Goal: Task Accomplishment & Management: Manage account settings

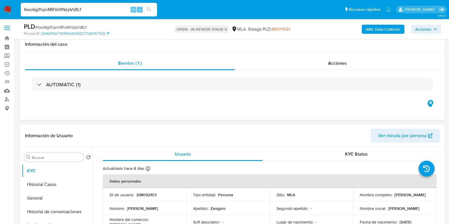
select select "10"
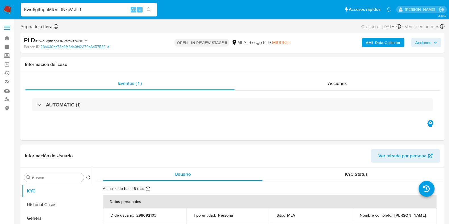
click at [68, 40] on span "# Kwo6gifhpnMRVsftNzpVsBLf" at bounding box center [60, 41] width 51 height 6
copy span "Kwo6gifhpnMRVsftNzpVsBLf"
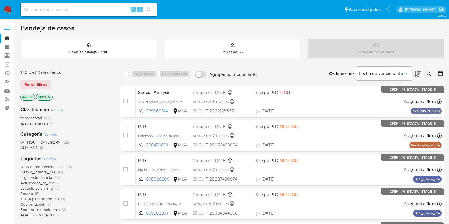
click at [429, 73] on icon at bounding box center [428, 74] width 5 height 5
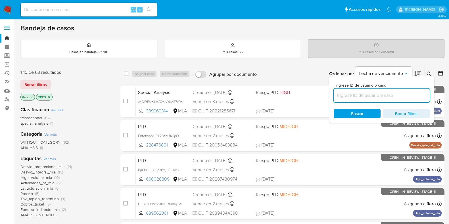
click at [372, 92] on input at bounding box center [382, 95] width 96 height 7
type input "Kwo6gifhpnMRVsftNzpVsBLf"
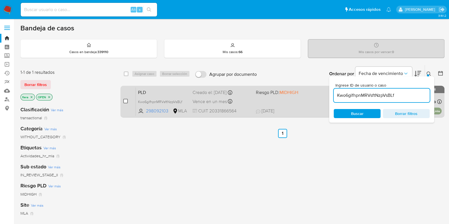
click at [125, 100] on input "checkbox" at bounding box center [125, 101] width 5 height 5
checkbox input "true"
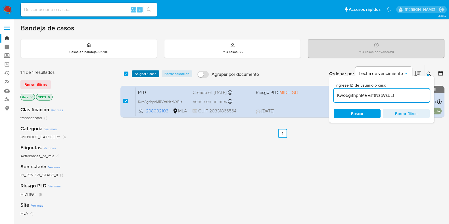
click at [137, 74] on span "Asignar 1 caso" at bounding box center [146, 74] width 22 height 6
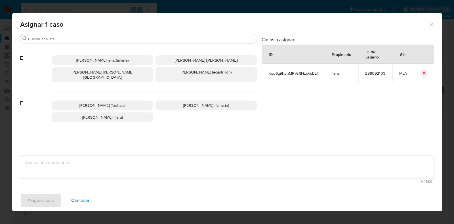
scroll to position [106, 0]
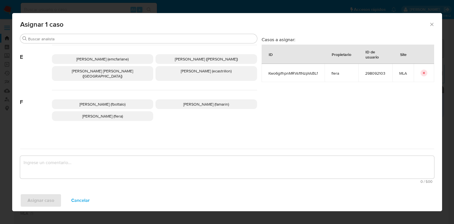
click at [140, 112] on p "Florencia Cecilia Lera (flera)" at bounding box center [103, 116] width 102 height 10
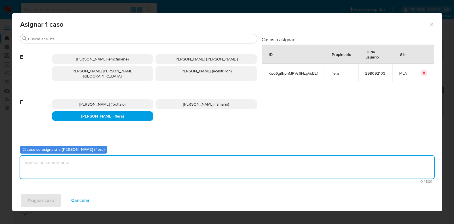
click at [109, 164] on textarea "assign-modal" at bounding box center [227, 167] width 414 height 23
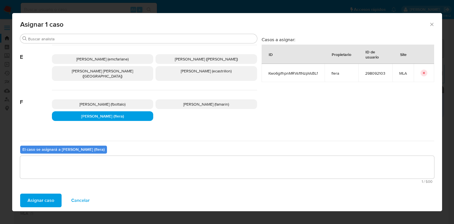
click at [47, 197] on span "Asignar caso" at bounding box center [41, 200] width 27 height 12
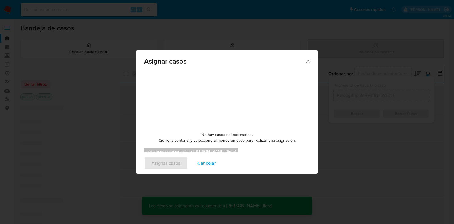
checkbox input "false"
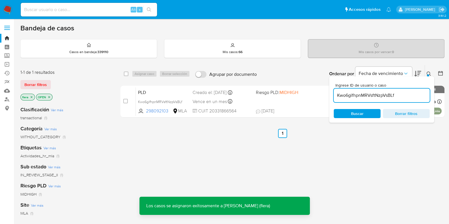
click at [149, 97] on div "PLD Kwo6gifhpnMRVsftNzpVsBLf 298092103 MLA Riesgo PLD: MIDHIGH Creado el: 12/09…" at bounding box center [289, 101] width 306 height 29
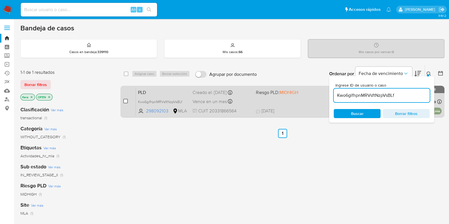
click at [125, 100] on input "checkbox" at bounding box center [125, 101] width 5 height 5
checkbox input "true"
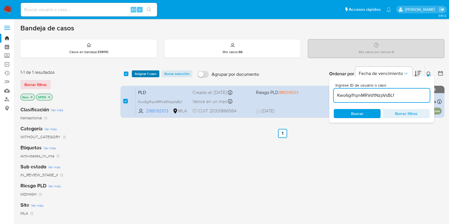
click at [139, 75] on span "Asignar 1 caso" at bounding box center [146, 74] width 22 height 6
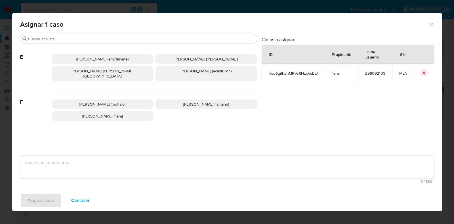
click at [123, 113] on span "Florencia Cecilia Lera (flera)" at bounding box center [102, 116] width 41 height 6
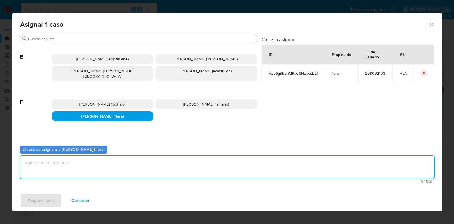
click at [103, 171] on textarea "assign-modal" at bounding box center [227, 167] width 414 height 23
click at [53, 199] on span "Asignar caso" at bounding box center [41, 200] width 27 height 12
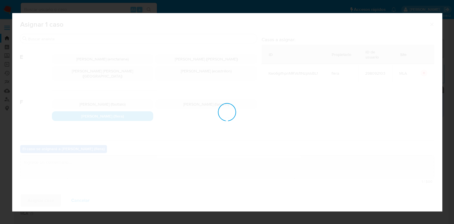
checkbox input "false"
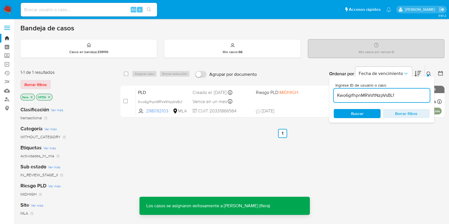
click at [146, 89] on span "PLD" at bounding box center [163, 91] width 50 height 7
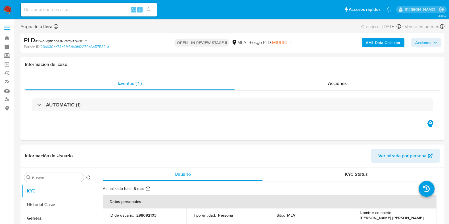
select select "10"
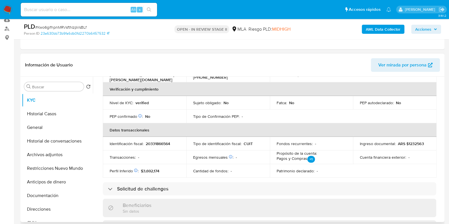
scroll to position [213, 0]
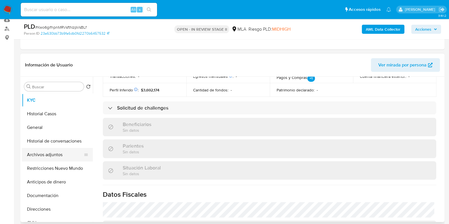
click at [40, 154] on button "Archivos adjuntos" at bounding box center [55, 155] width 66 height 14
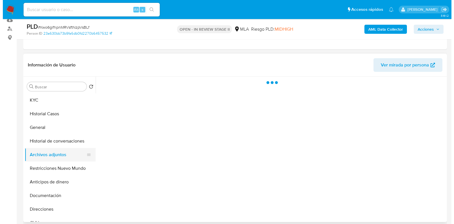
scroll to position [0, 0]
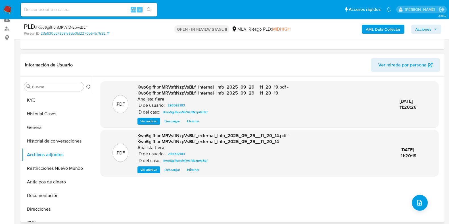
click at [412, 194] on div ".PDF Kwo6gifhpnMRVsftNzpVsBLf_internal_info_2025_09_29__11_20_19.pdf - Kwo6gifh…" at bounding box center [269, 149] width 338 height 136
click at [416, 199] on icon "upload-file" at bounding box center [419, 202] width 7 height 7
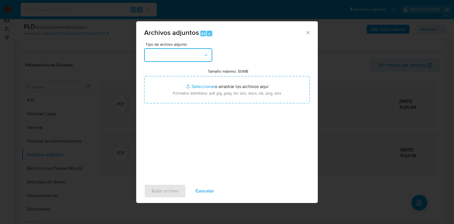
click at [183, 55] on button "button" at bounding box center [178, 55] width 68 height 14
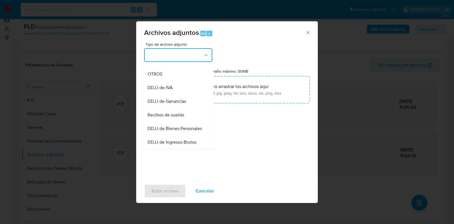
scroll to position [106, 0]
click at [175, 80] on div "OTROS" at bounding box center [177, 73] width 58 height 14
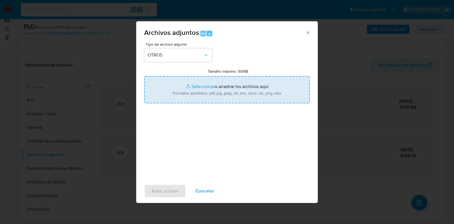
type input "C:\fakepath\NOSIS_Manager_InformeIndividual_20331866564_654930_20250929120735.p…"
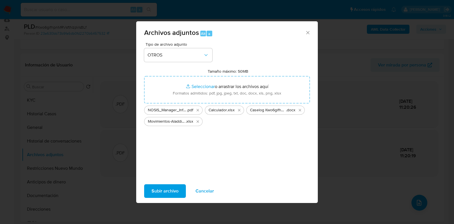
click at [173, 189] on span "Subir archivo" at bounding box center [165, 191] width 27 height 12
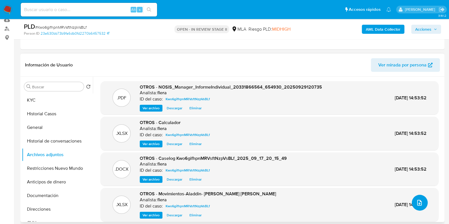
click at [416, 202] on icon "upload-file" at bounding box center [419, 202] width 7 height 7
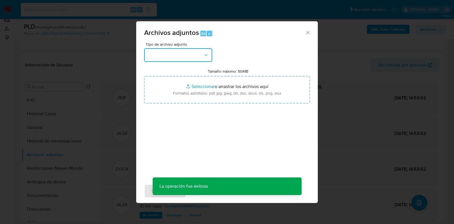
click at [183, 54] on button "button" at bounding box center [178, 55] width 68 height 14
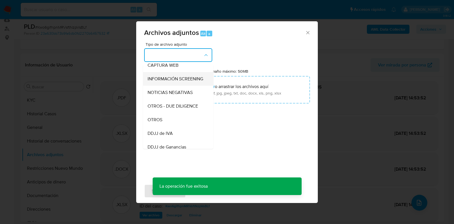
scroll to position [71, 0]
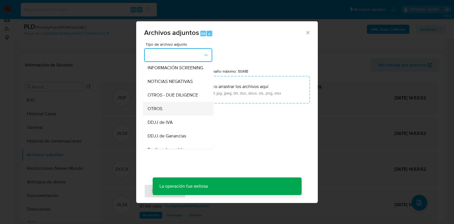
click at [178, 115] on div "OTROS" at bounding box center [177, 109] width 58 height 14
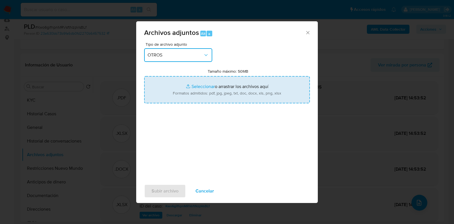
type input "C:\fakepath\298092103_587aad27-64d0-4b54-90e5-fc75066dddd1.pdf"
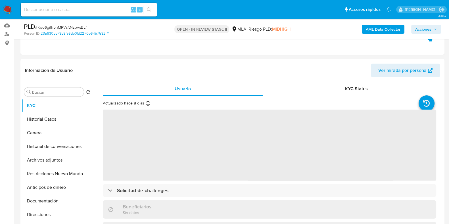
scroll to position [71, 0]
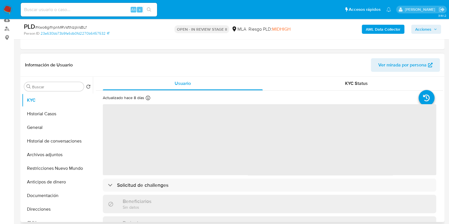
select select "10"
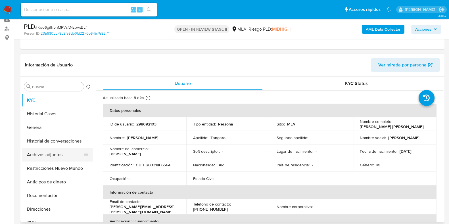
click at [46, 156] on button "Archivos adjuntos" at bounding box center [55, 155] width 66 height 14
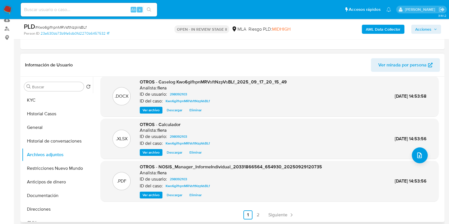
scroll to position [48, 0]
click at [284, 213] on span "Siguiente" at bounding box center [277, 214] width 19 height 5
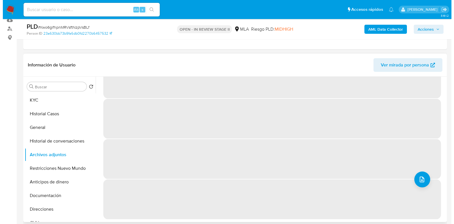
scroll to position [0, 0]
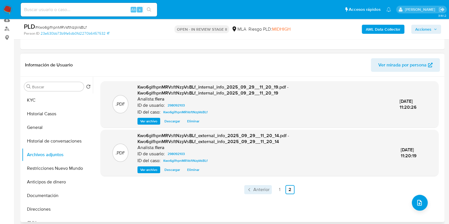
click at [257, 191] on span "Anterior" at bounding box center [261, 189] width 16 height 5
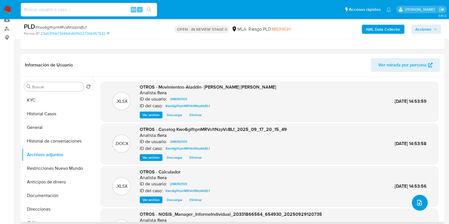
click at [416, 201] on icon "upload-file" at bounding box center [419, 202] width 7 height 7
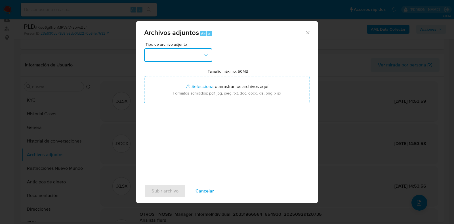
click at [189, 53] on button "button" at bounding box center [178, 55] width 68 height 14
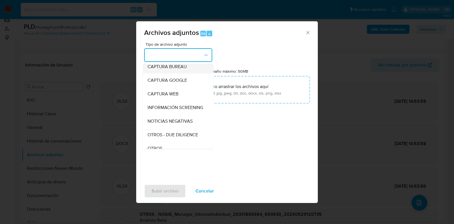
scroll to position [106, 0]
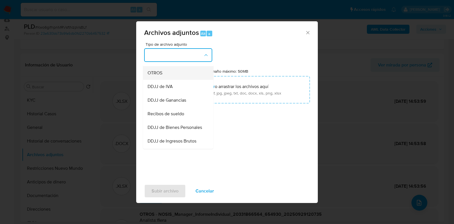
click at [172, 76] on div "OTROS" at bounding box center [177, 73] width 58 height 14
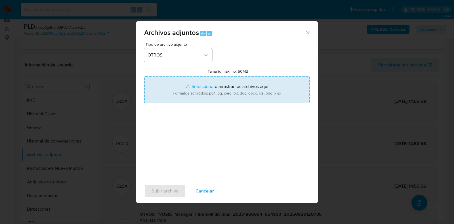
type input "C:\fakepath\298092103_587aad27-64d0-4b54-90e5-fc75066dddd1.pdf"
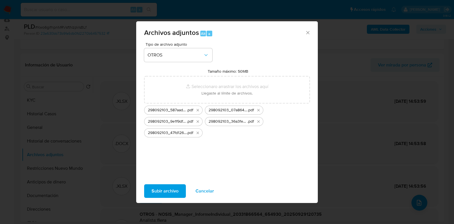
click at [174, 188] on span "Subir archivo" at bounding box center [165, 191] width 27 height 12
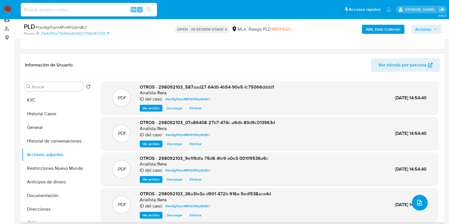
click at [416, 201] on icon "upload-file" at bounding box center [419, 202] width 7 height 7
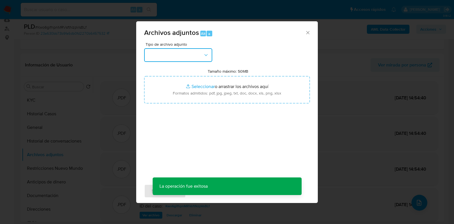
click at [173, 53] on button "button" at bounding box center [178, 55] width 68 height 14
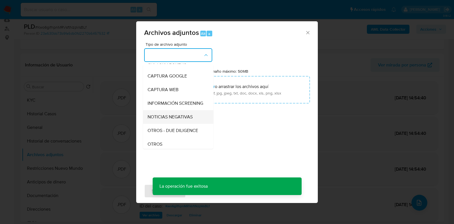
scroll to position [71, 0]
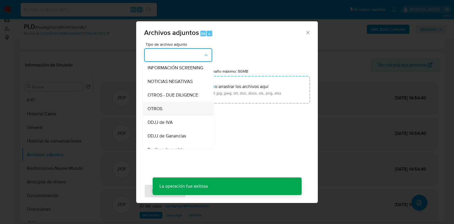
click at [167, 116] on div "OTROS" at bounding box center [177, 109] width 58 height 14
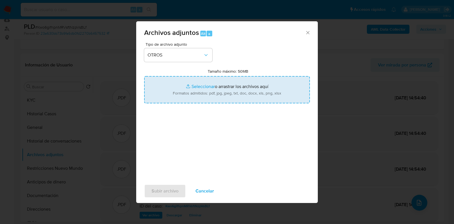
type input "C:\fakepath\298092103_974d0df0-4d9f-4199-91d3-bad9b50881de.pdf"
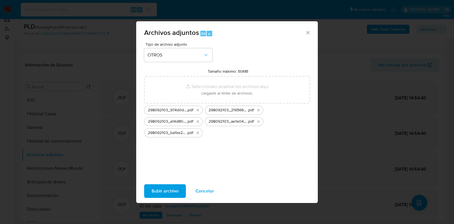
drag, startPoint x: 282, startPoint y: 91, endPoint x: 170, endPoint y: 190, distance: 149.7
click at [170, 190] on span "Subir archivo" at bounding box center [165, 191] width 27 height 12
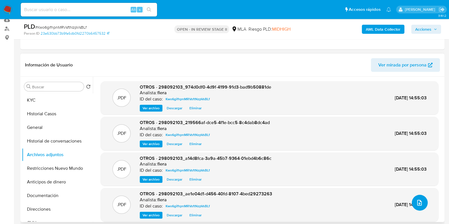
click at [424, 203] on button "upload-file" at bounding box center [420, 203] width 16 height 16
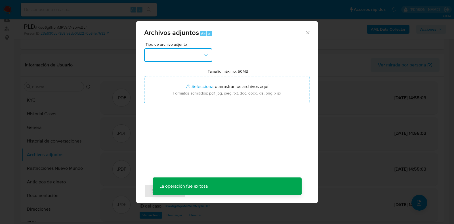
click at [198, 54] on button "button" at bounding box center [178, 55] width 68 height 14
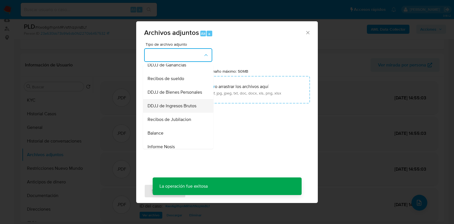
scroll to position [106, 0]
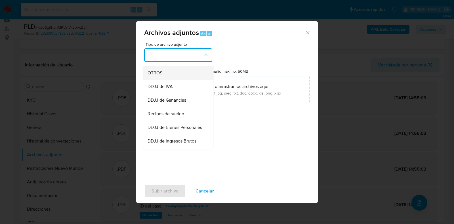
click at [165, 79] on div "OTROS" at bounding box center [177, 73] width 58 height 14
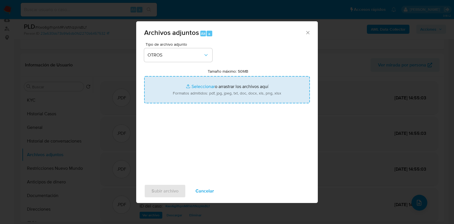
type input "C:\fakepath\298092103_d6412b67-a5a0-4506-b2fe-bc452d5e8ed3.pdf"
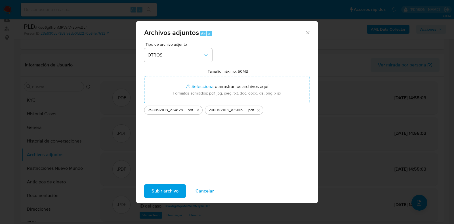
drag, startPoint x: 284, startPoint y: 101, endPoint x: 173, endPoint y: 192, distance: 143.6
click at [173, 192] on span "Subir archivo" at bounding box center [165, 191] width 27 height 12
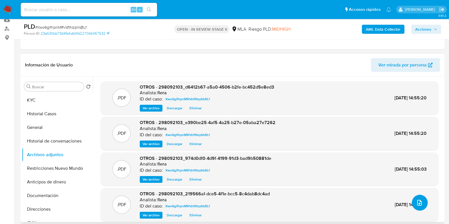
click at [418, 207] on button "upload-file" at bounding box center [420, 203] width 16 height 16
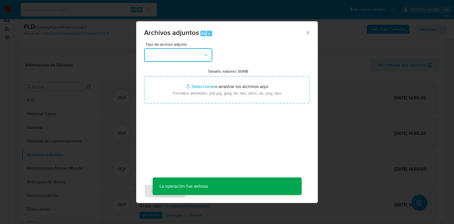
click at [198, 56] on button "button" at bounding box center [178, 55] width 68 height 14
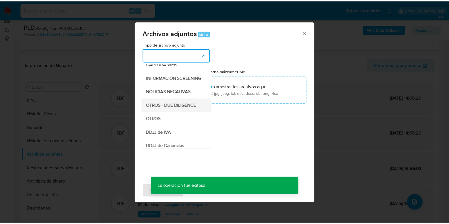
scroll to position [71, 0]
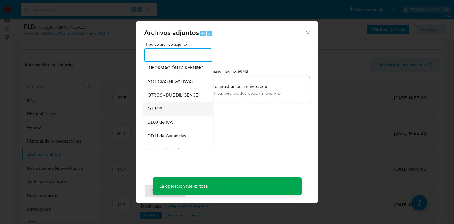
click at [170, 114] on div "OTROS" at bounding box center [177, 109] width 58 height 14
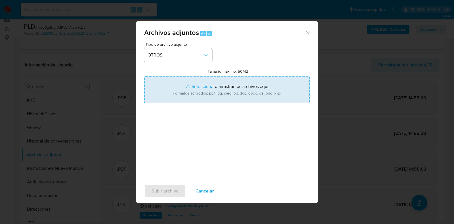
type input "C:\fakepath\Recibo junio 2025.pdf"
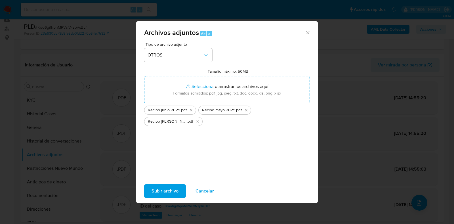
click at [166, 191] on span "Subir archivo" at bounding box center [165, 191] width 27 height 12
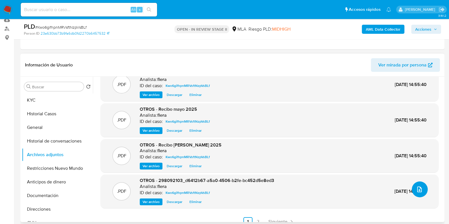
scroll to position [20, 0]
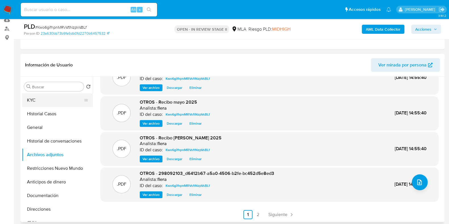
click at [60, 101] on button "KYC" at bounding box center [55, 100] width 66 height 14
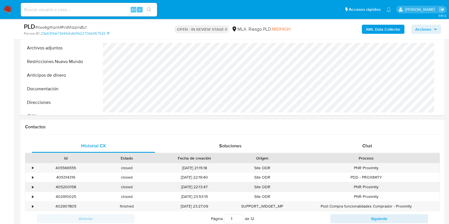
scroll to position [248, 0]
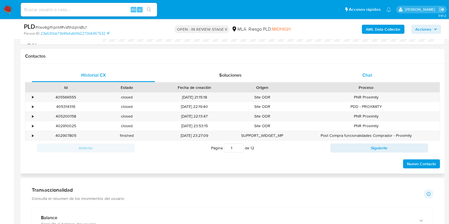
click at [363, 70] on div "Chat" at bounding box center [366, 75] width 123 height 14
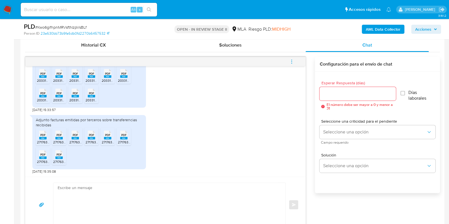
scroll to position [355, 0]
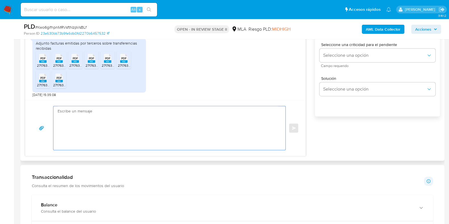
click at [130, 143] on textarea at bounding box center [168, 128] width 221 height 44
paste textarea "Hola, ¡Muchas gracias por tu respuesta! Confirmamos la recepción de la document…"
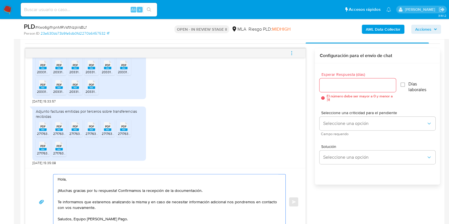
scroll to position [284, 0]
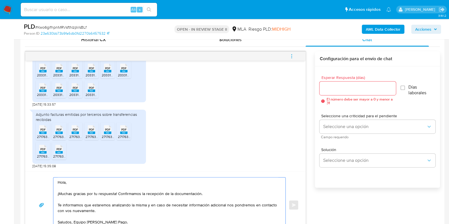
type textarea "Hola, ¡Muchas gracias por tu respuesta! Confirmamos la recepción de la document…"
click at [368, 85] on input "Esperar Respuesta (días)" at bounding box center [357, 88] width 76 height 7
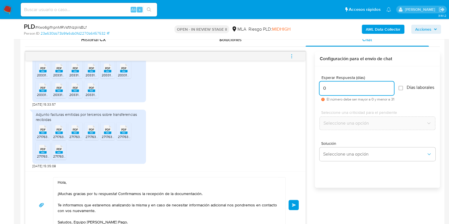
type input "0"
click at [286, 204] on div "Hola, ¡Muchas gracias por tu respuesta! Confirmamos la recepción de la document…" at bounding box center [165, 205] width 267 height 56
click at [290, 204] on button "Enviar" at bounding box center [293, 205] width 10 height 10
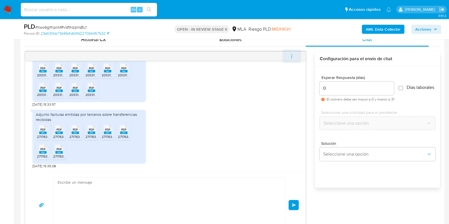
scroll to position [497, 0]
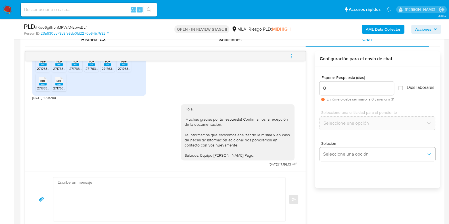
click at [291, 57] on icon "menu-action" at bounding box center [291, 56] width 5 height 5
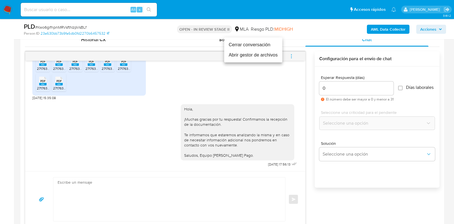
click at [241, 46] on li "Cerrar conversación" at bounding box center [253, 45] width 58 height 10
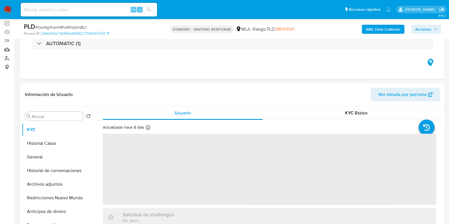
scroll to position [71, 0]
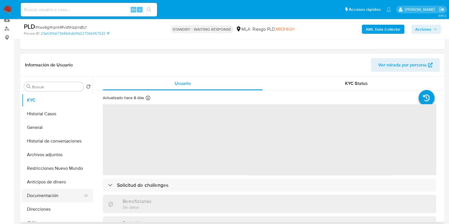
select select "10"
click at [51, 154] on button "Archivos adjuntos" at bounding box center [55, 155] width 66 height 14
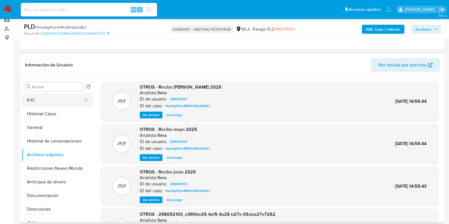
click at [53, 99] on button "KYC" at bounding box center [55, 100] width 66 height 14
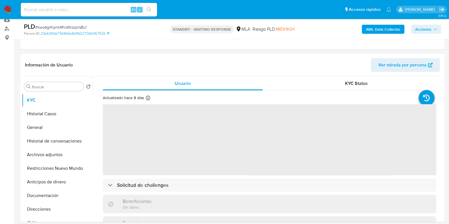
click at [432, 24] on div "AML Data Collector Acciones" at bounding box center [371, 28] width 137 height 13
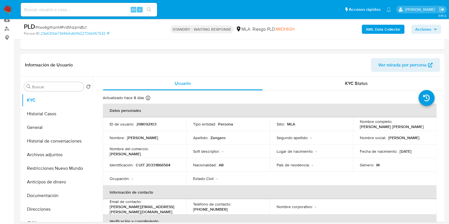
click at [428, 29] on span "Acciones" at bounding box center [423, 29] width 16 height 9
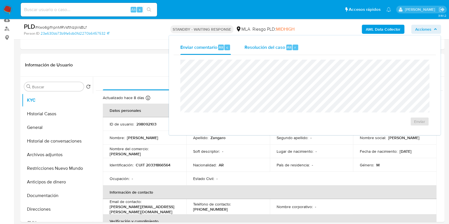
drag, startPoint x: 257, startPoint y: 56, endPoint x: 260, endPoint y: 54, distance: 3.4
click at [258, 56] on div "Enviar" at bounding box center [304, 93] width 262 height 76
click at [261, 51] on div "Resolución del caso Alt r" at bounding box center [271, 47] width 54 height 15
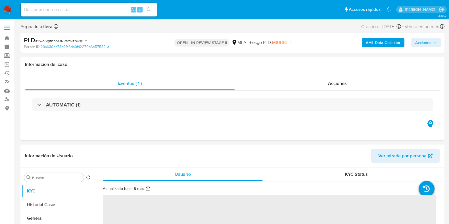
click at [422, 43] on span "Acciones" at bounding box center [423, 42] width 16 height 9
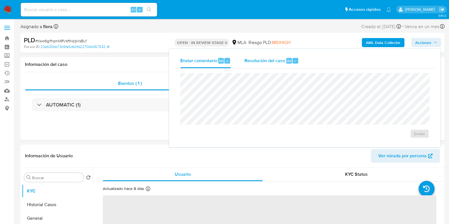
select select "10"
click at [275, 67] on div "Resolución del caso Alt r" at bounding box center [271, 60] width 54 height 15
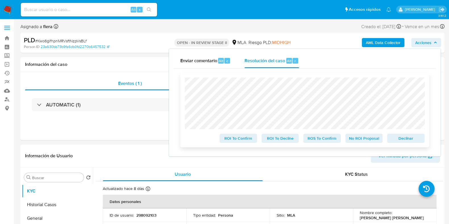
click at [368, 141] on span "No ROI Proposal" at bounding box center [364, 138] width 30 height 8
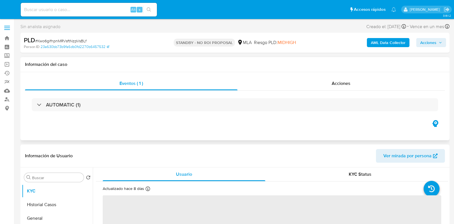
select select "10"
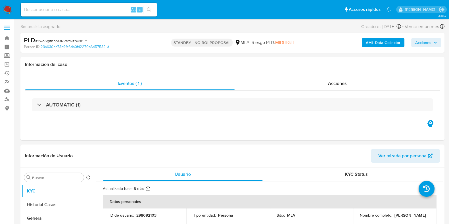
click at [74, 9] on input at bounding box center [89, 9] width 136 height 7
paste input "xAOjjTHCJG0HG830RdAtbN5L"
type input "xAOjjTHCJG0HG830RdAtbN5L"
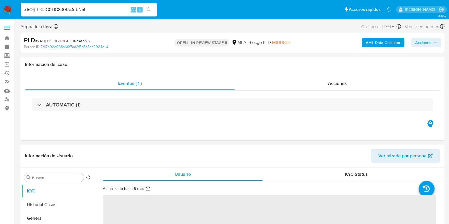
select select "10"
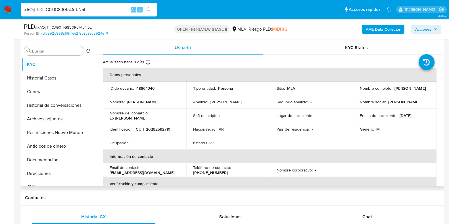
scroll to position [71, 0]
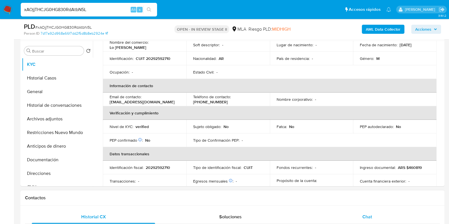
click at [367, 213] on span "Chat" at bounding box center [367, 216] width 10 height 7
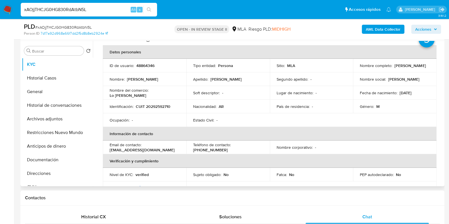
scroll to position [0, 0]
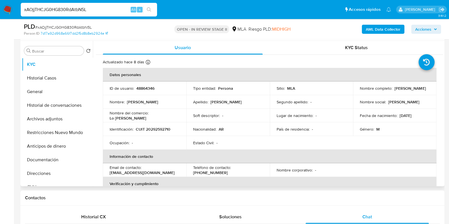
click at [147, 89] on p "48864346" at bounding box center [145, 88] width 18 height 5
copy p "48864346"
drag, startPoint x: 405, startPoint y: 91, endPoint x: 359, endPoint y: 91, distance: 46.0
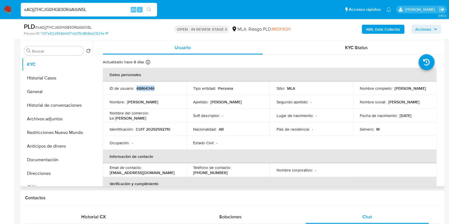
click at [394, 91] on p "Gustavo Andres Rodriguez" at bounding box center [409, 88] width 31 height 5
drag, startPoint x: 407, startPoint y: 92, endPoint x: 357, endPoint y: 91, distance: 50.3
click at [357, 91] on td "Nombre completo : Gustavo Andres Rodriguez" at bounding box center [394, 88] width 83 height 14
copy p "Gustavo Andres Rodriguez"
click at [25, 159] on button "Documentación" at bounding box center [55, 160] width 66 height 14
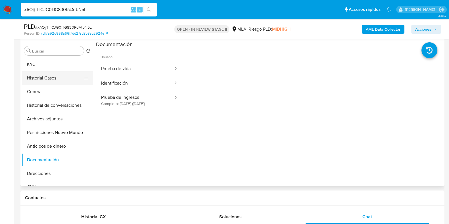
click at [51, 71] on button "Historial Casos" at bounding box center [55, 78] width 66 height 14
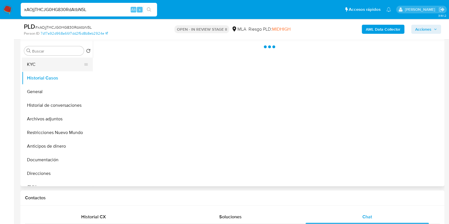
click at [51, 64] on button "KYC" at bounding box center [55, 65] width 66 height 14
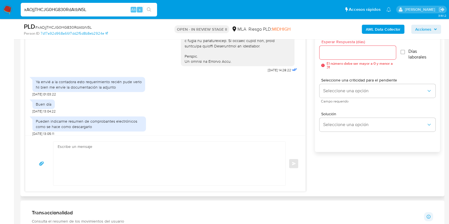
scroll to position [309, 0]
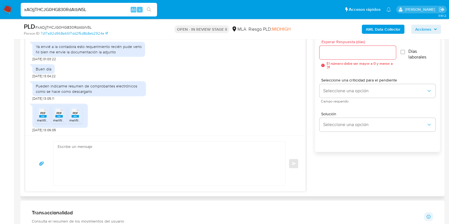
click at [44, 119] on span "melifile7883540980237354178.pdf" at bounding box center [63, 120] width 53 height 5
click at [60, 119] on span "melifile8967880356335408528.pdf" at bounding box center [80, 120] width 54 height 5
click at [78, 118] on span "melifile2021331699987364542.pdf" at bounding box center [95, 120] width 53 height 5
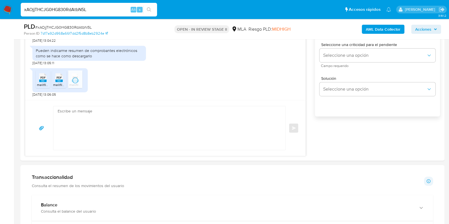
scroll to position [284, 0]
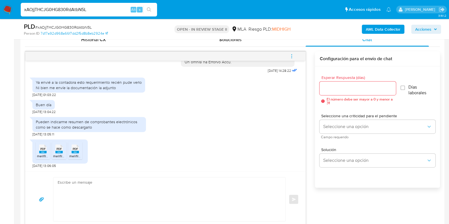
click at [40, 152] on rect at bounding box center [42, 152] width 7 height 3
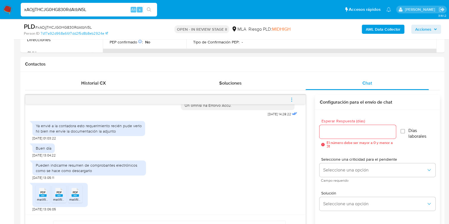
scroll to position [177, 0]
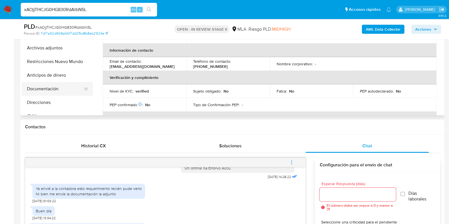
click at [46, 90] on button "Documentación" at bounding box center [55, 89] width 66 height 14
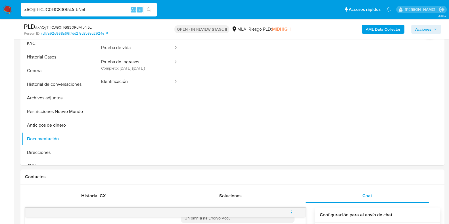
scroll to position [71, 0]
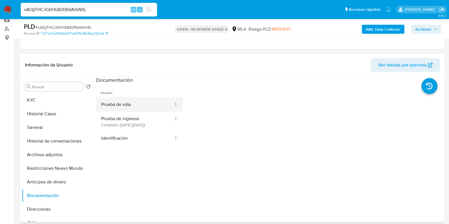
click at [120, 108] on button "Prueba de vida" at bounding box center [135, 104] width 78 height 14
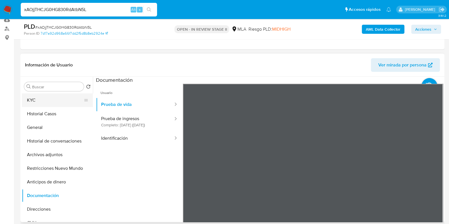
click at [36, 99] on button "KYC" at bounding box center [55, 100] width 66 height 14
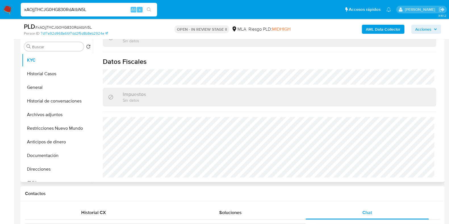
scroll to position [142, 0]
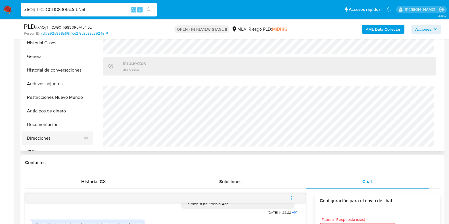
click at [41, 138] on button "Direcciones" at bounding box center [55, 138] width 66 height 14
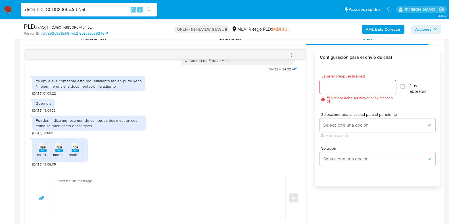
scroll to position [284, 0]
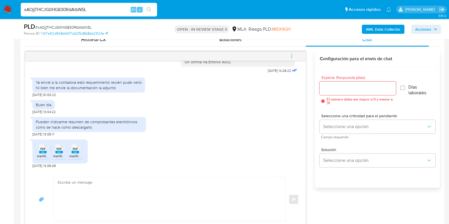
click at [169, 190] on textarea at bounding box center [168, 199] width 221 height 44
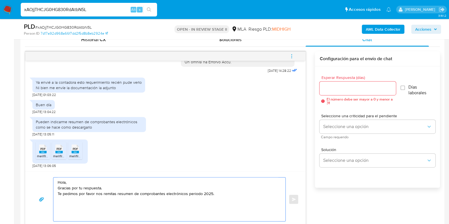
paste textarea "Si tienes dudas, consulta el instructivo para descargar el Resumen de Comproban…"
click at [187, 199] on textarea "Hola, Gracias por tu respuesta. Te pedimos por favor nos remitas resumen de com…" at bounding box center [168, 199] width 221 height 44
paste textarea "Si tienes dudas, consulta el instructivo para descargar el Resumen de Comproban…"
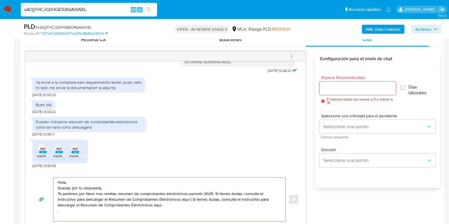
drag, startPoint x: 170, startPoint y: 206, endPoint x: 191, endPoint y: 199, distance: 22.3
click at [191, 199] on textarea "Hola, Gracias por tu respuesta. Te pedimos por favor nos remitas resumen de com…" at bounding box center [168, 199] width 221 height 44
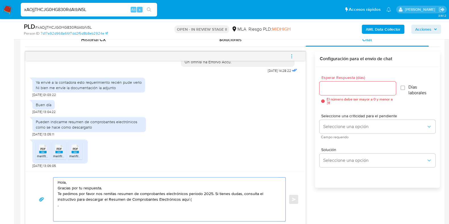
paste textarea "https://www.mercadopago.com.ar/ayuda/30181"
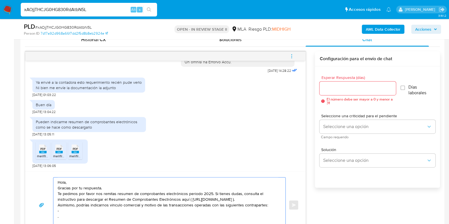
paste textarea "Iván Uriel Montenegro Olivares - CUIL 20414728899"
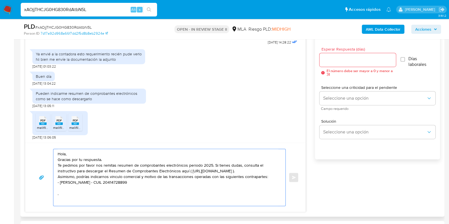
scroll to position [355, 0]
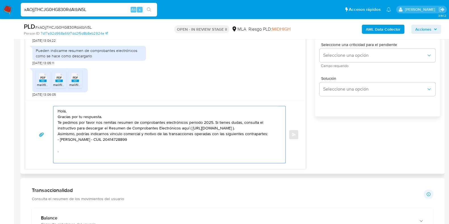
paste textarea "Alfredo David Galarza - CUIT 20291374140"
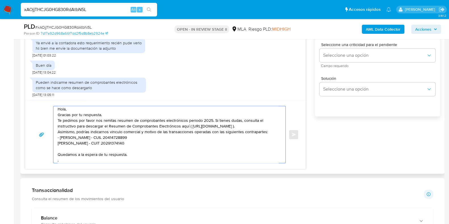
scroll to position [238, 0]
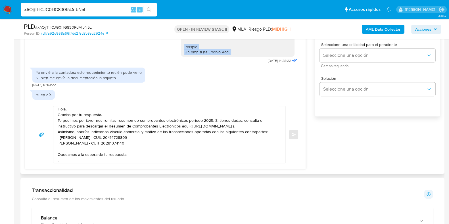
drag, startPoint x: 179, startPoint y: 56, endPoint x: 229, endPoint y: 62, distance: 50.3
copy div "Saludos. El equipo de Mercado Pago."
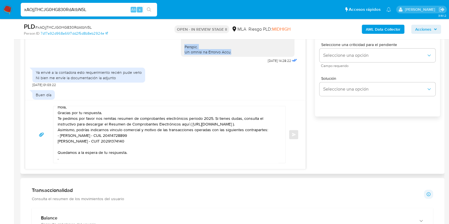
scroll to position [15, 0]
click at [66, 157] on textarea "Hola, Gracias por tu respuesta. Te pedimos por favor nos remitas resumen de com…" at bounding box center [168, 134] width 221 height 57
click at [60, 152] on textarea "Hola, Gracias por tu respuesta. Te pedimos por favor nos remitas resumen de com…" at bounding box center [168, 134] width 221 height 57
paste textarea "Saludos. El equipo de Mercado Pago."
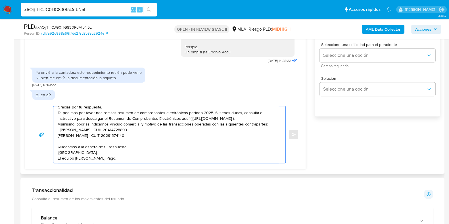
scroll to position [21, 0]
click at [58, 130] on textarea "Hola, Gracias por tu respuesta. Te pedimos por favor nos remitas resumen de com…" at bounding box center [168, 134] width 221 height 57
click at [55, 148] on div "Hola, Gracias por tu respuesta. Te pedimos por favor nos remitas resumen de com…" at bounding box center [167, 134] width 229 height 57
click at [58, 147] on textarea "Hola, Gracias por tu respuesta. Te pedimos por favor nos remitas resumen de com…" at bounding box center [168, 134] width 221 height 57
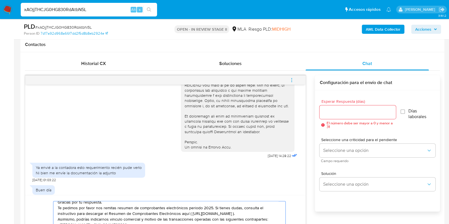
scroll to position [248, 0]
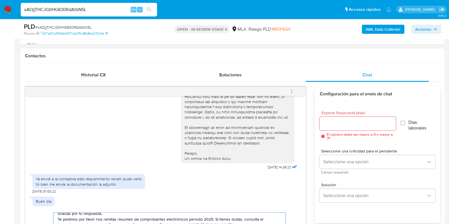
type textarea "Hola, Gracias por tu respuesta. Te pedimos por favor nos remitas resumen de com…"
click at [334, 124] on input "Esperar Respuesta (días)" at bounding box center [357, 123] width 76 height 7
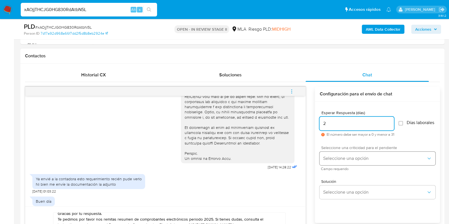
type input "2"
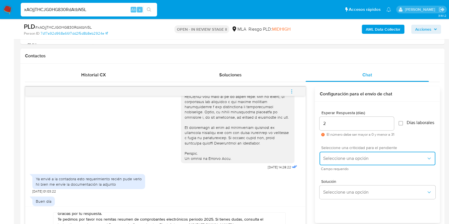
click at [338, 160] on span "Seleccione una opción" at bounding box center [374, 159] width 103 height 6
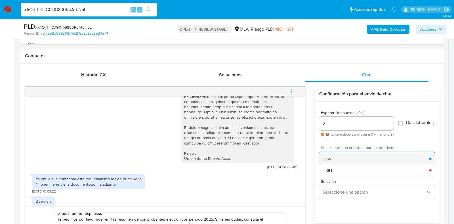
click at [334, 158] on div "LOW" at bounding box center [376, 158] width 107 height 11
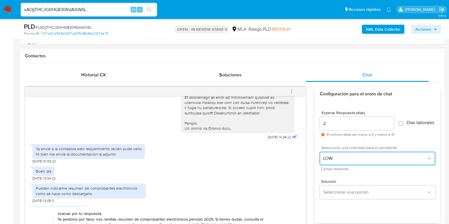
scroll to position [309, 0]
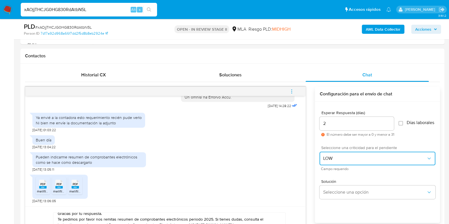
click at [347, 158] on button "LOW" at bounding box center [377, 159] width 116 height 14
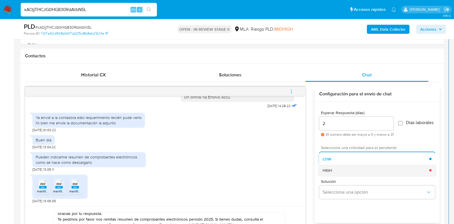
click at [326, 173] on span "HIGH" at bounding box center [327, 169] width 9 height 5
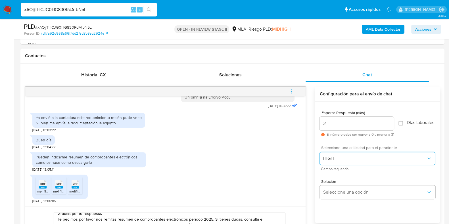
scroll to position [319, 0]
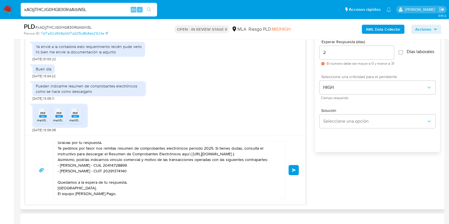
click at [290, 170] on button "Enviar" at bounding box center [293, 170] width 10 height 10
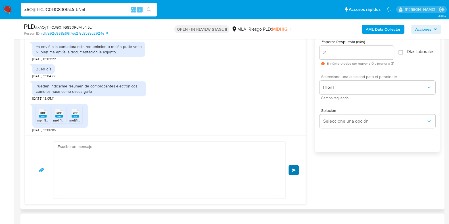
scroll to position [403, 0]
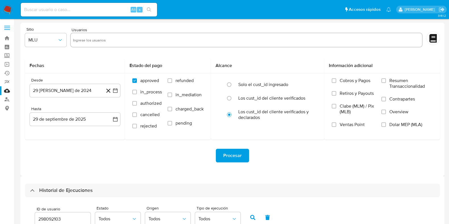
select select "10"
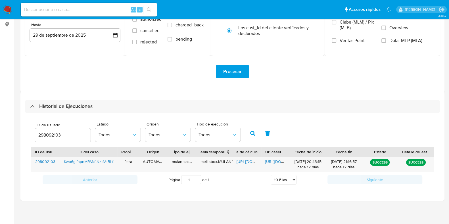
click at [46, 135] on input "298092103" at bounding box center [63, 134] width 56 height 7
click at [252, 130] on button "button" at bounding box center [252, 134] width 15 height 14
click at [243, 159] on span "[URL][DOMAIN_NAME]" at bounding box center [255, 162] width 39 height 6
click at [277, 162] on span "[URL][DOMAIN_NAME]" at bounding box center [284, 162] width 39 height 6
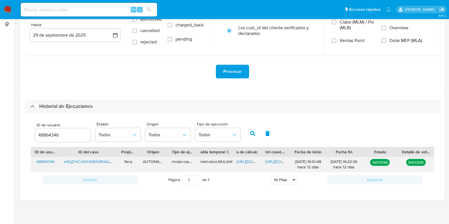
click at [248, 161] on span "https://docs.google.com/spreadsheets/d/1r2g1jhk2cgLbp8GZ6zZifs398JBUjehSeXmWfXE…" at bounding box center [255, 162] width 39 height 6
click at [44, 136] on input "48864346" at bounding box center [63, 134] width 56 height 7
type input "4151970"
click at [250, 135] on icon "button" at bounding box center [252, 133] width 5 height 5
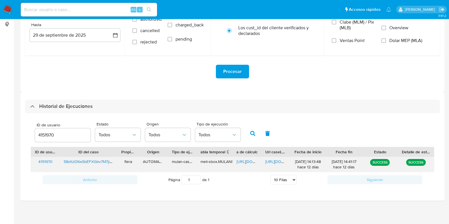
click at [240, 161] on span "https://docs.google.com/spreadsheets/d/12QXlqICJVE7b7x2F3leO5Nze5lAV5M9LEpjHs6X…" at bounding box center [255, 162] width 39 height 6
click at [275, 162] on span "https://docs.google.com/document/d/1HC3CHHXlZXT0fO2du4UVosb-YPDpdOUuUJyA1LJYJng…" at bounding box center [284, 162] width 39 height 6
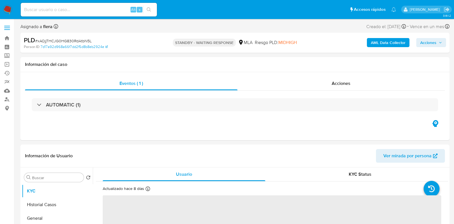
select select "10"
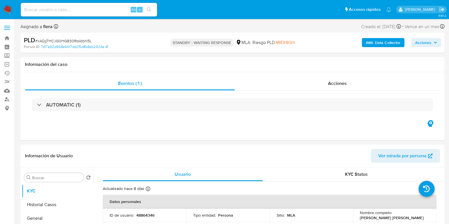
click at [58, 14] on div "Alt s" at bounding box center [89, 10] width 136 height 14
click at [58, 13] on input at bounding box center [89, 9] width 136 height 7
paste input "58zKzDKwSbEFXGbv7M7jiBCz"
type input "58zKzDKwSbEFXGbv7M7jiBCz"
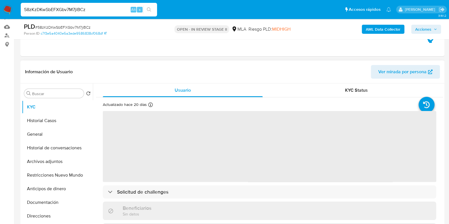
scroll to position [71, 0]
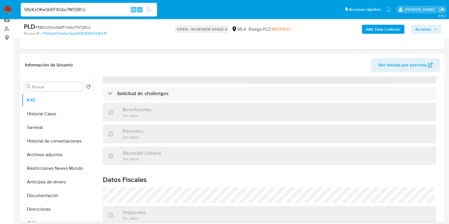
select select "10"
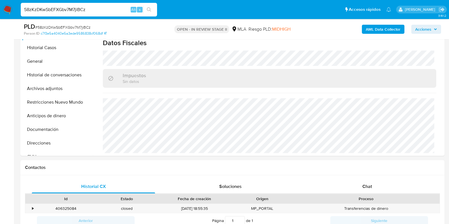
scroll to position [213, 0]
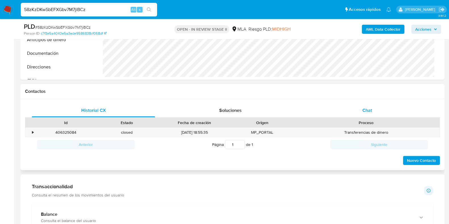
click at [359, 110] on div "Chat" at bounding box center [366, 111] width 123 height 14
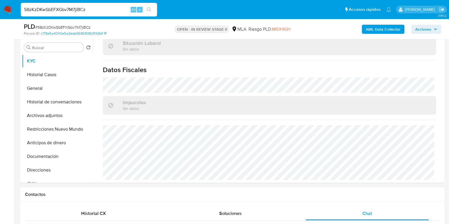
scroll to position [106, 0]
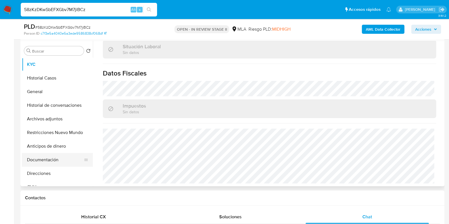
click at [48, 160] on button "Documentación" at bounding box center [55, 160] width 66 height 14
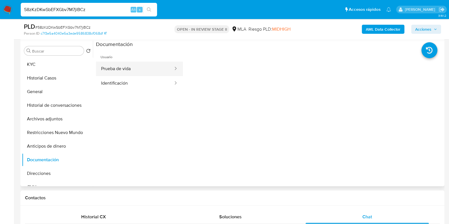
click at [131, 62] on button "Prueba de vida" at bounding box center [135, 69] width 78 height 14
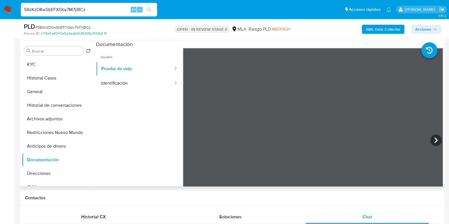
click at [126, 82] on button "Identificación" at bounding box center [135, 83] width 78 height 14
click at [43, 65] on button "KYC" at bounding box center [55, 65] width 66 height 14
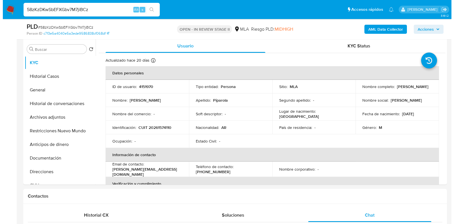
scroll to position [97, 0]
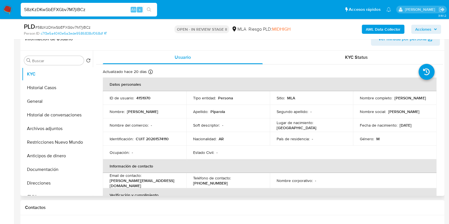
click at [139, 98] on p "4151970" at bounding box center [143, 97] width 14 height 5
copy p "4151970"
drag, startPoint x: 398, startPoint y: 100, endPoint x: 359, endPoint y: 100, distance: 38.6
click at [360, 100] on div "Nombre completo : Hernan Dario Piparola" at bounding box center [395, 97] width 70 height 5
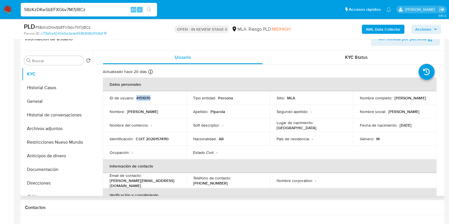
copy p "Hernan Dario Piparola"
click at [386, 28] on b "AML Data Collector" at bounding box center [383, 29] width 35 height 9
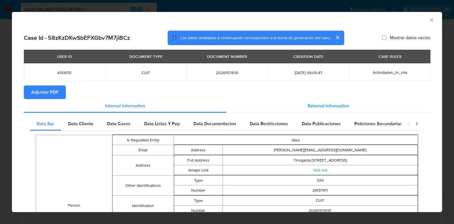
click at [322, 106] on span "External information" at bounding box center [328, 105] width 41 height 7
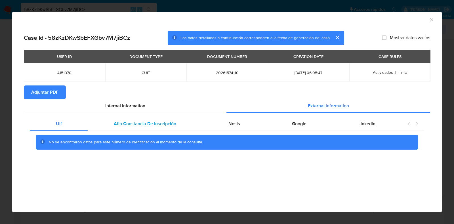
click at [139, 122] on span "Afip Constancia De Inscripción" at bounding box center [145, 123] width 62 height 7
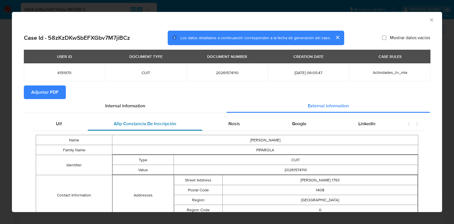
scroll to position [33, 0]
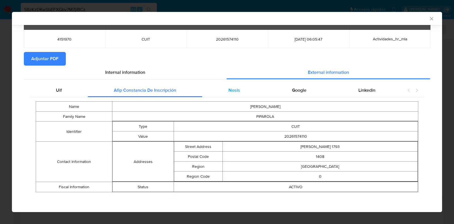
click at [233, 87] on span "Nosis" at bounding box center [235, 90] width 12 height 7
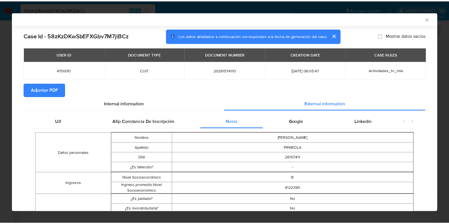
scroll to position [0, 0]
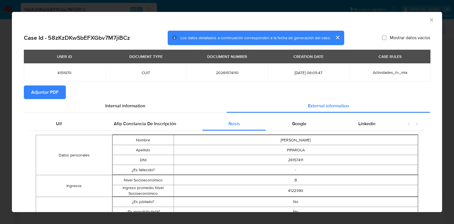
click at [50, 95] on span "Adjuntar PDF" at bounding box center [44, 92] width 27 height 12
click at [429, 22] on icon "Cerrar ventana" at bounding box center [432, 20] width 6 height 6
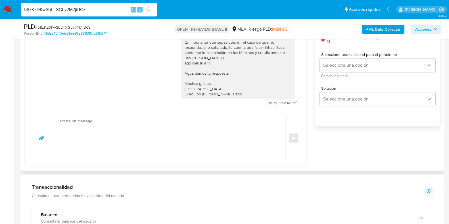
scroll to position [345, 0]
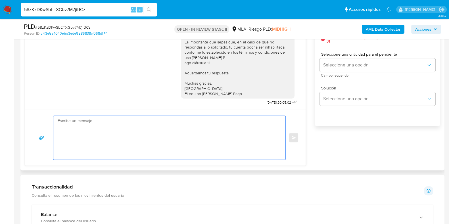
click at [230, 154] on textarea at bounding box center [168, 138] width 221 height 44
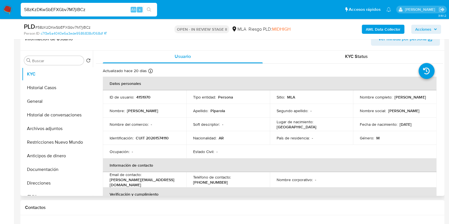
scroll to position [0, 0]
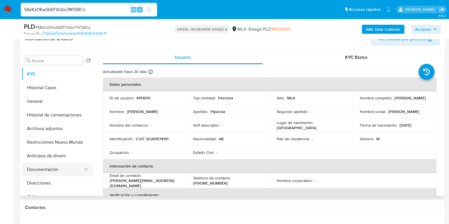
click at [55, 169] on button "Documentación" at bounding box center [55, 170] width 66 height 14
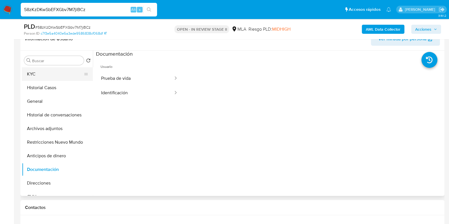
click at [42, 74] on button "KYC" at bounding box center [55, 74] width 66 height 14
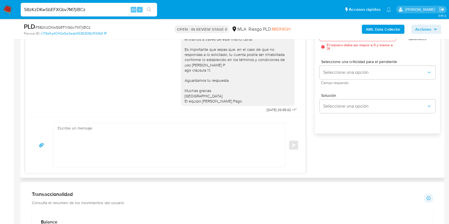
scroll to position [345, 0]
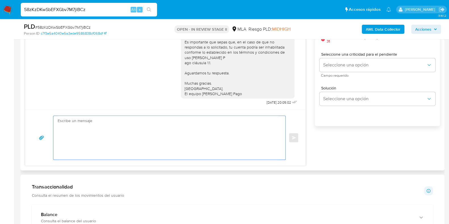
click at [180, 123] on textarea at bounding box center [168, 138] width 221 height 44
paste textarea "Hola, Esperamos que te encuentres muy bien. Te consultamos si tuviste oportunid…"
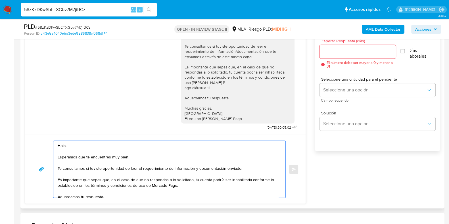
scroll to position [310, 0]
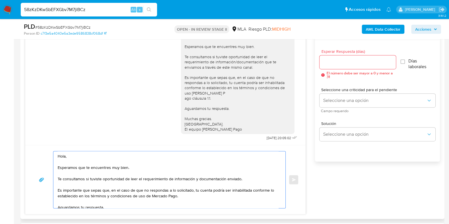
type textarea "Hola, Esperamos que te encuentres muy bien. Te consultamos si tuviste oportunid…"
click at [340, 60] on input "Esperar Respuesta (días)" at bounding box center [357, 61] width 76 height 7
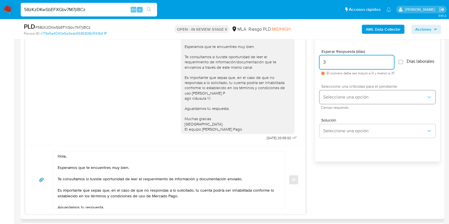
type input "3"
click at [344, 99] on span "Seleccione una opción" at bounding box center [374, 97] width 103 height 6
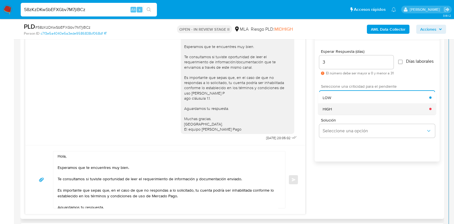
click at [344, 109] on div "HIGH" at bounding box center [376, 108] width 107 height 11
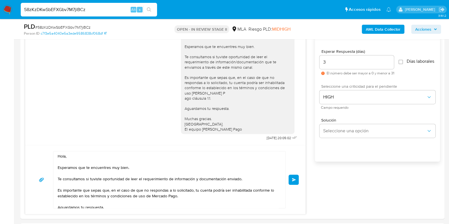
click at [290, 179] on button "Enviar" at bounding box center [293, 180] width 10 height 10
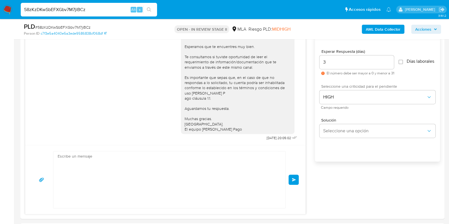
scroll to position [435, 0]
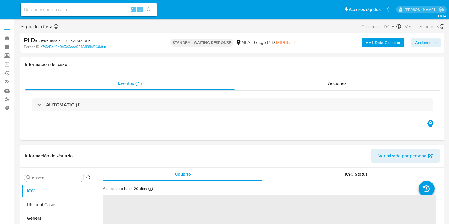
select select "10"
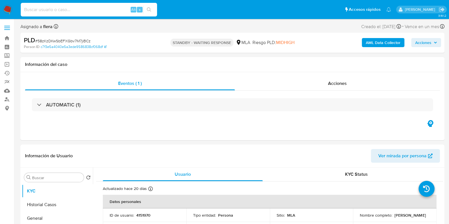
click at [74, 13] on input at bounding box center [89, 9] width 136 height 7
paste input "bZOCEv9BjzqN7DpwSbLkt6bi"
type input "bZOCEv9BjzqN7DpwSbLkt6bi"
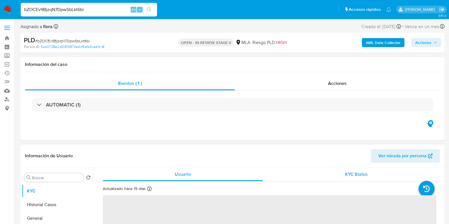
scroll to position [106, 0]
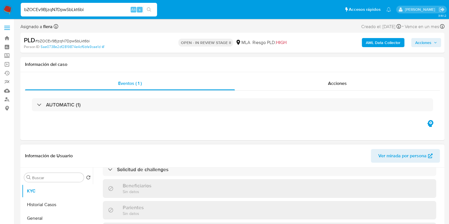
select select "10"
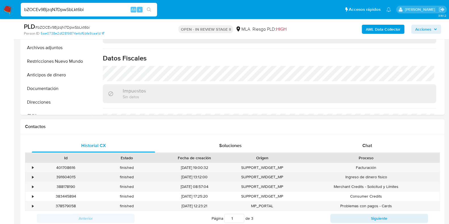
scroll to position [213, 0]
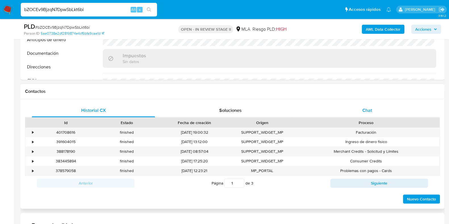
click at [370, 108] on span "Chat" at bounding box center [367, 110] width 10 height 7
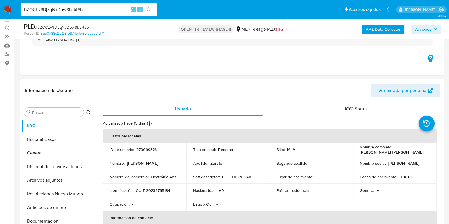
scroll to position [106, 0]
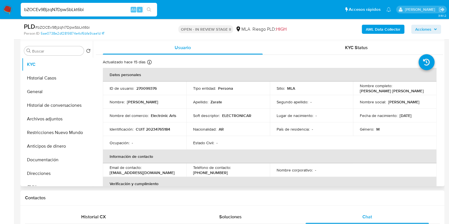
click at [148, 87] on p "270099376" at bounding box center [146, 88] width 20 height 5
copy p "270099376"
drag, startPoint x: 396, startPoint y: 92, endPoint x: 359, endPoint y: 89, distance: 37.0
click at [360, 89] on div "Nombre completo : Victor Hugo Zarate" at bounding box center [395, 88] width 70 height 10
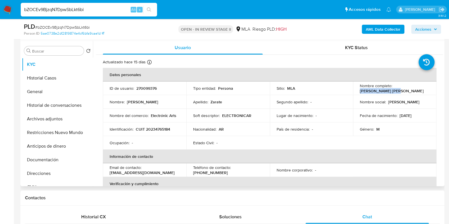
drag, startPoint x: 358, startPoint y: 92, endPoint x: 391, endPoint y: 93, distance: 33.8
click at [391, 93] on td "Nombre completo : Victor Hugo Zarate" at bounding box center [394, 88] width 83 height 14
copy p "[PERSON_NAME] [PERSON_NAME]"
click at [40, 165] on button "Documentación" at bounding box center [55, 160] width 66 height 14
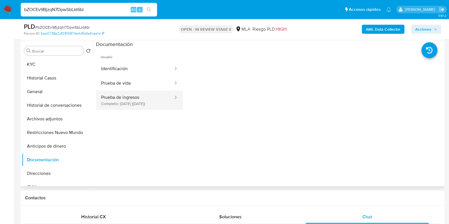
click at [126, 101] on button "Prueba de ingresos Completo: 22/10/2024 (hace un año)" at bounding box center [135, 100] width 78 height 19
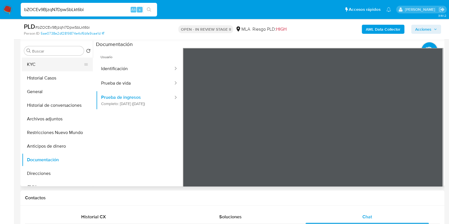
click at [45, 62] on button "KYC" at bounding box center [55, 65] width 66 height 14
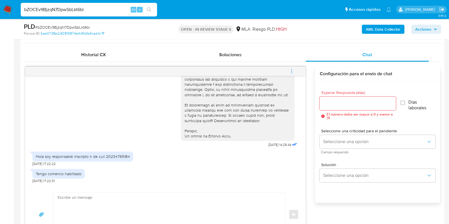
scroll to position [319, 0]
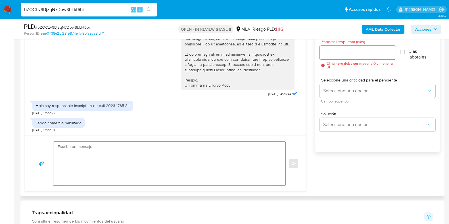
click at [95, 148] on textarea at bounding box center [168, 164] width 221 height 44
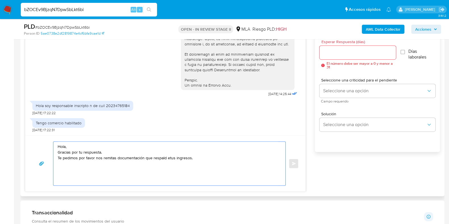
click at [169, 158] on textarea "Hola, Gracias por tu respuesta. Te pedimos por favor nos remitas documentación …" at bounding box center [168, 164] width 221 height 44
click at [216, 160] on textarea "Hola, Gracias por tu respuesta. Te pedimos por favor nos remitas documentación …" at bounding box center [168, 164] width 221 height 44
paste textarea "A modo de ejemplo, puedes enviar uno de estos comprobantes: - Últimos 3 recibos…"
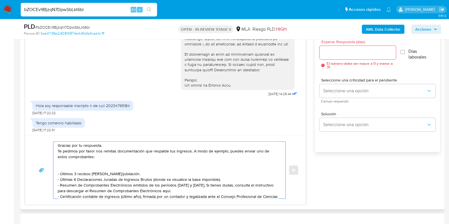
scroll to position [0, 0]
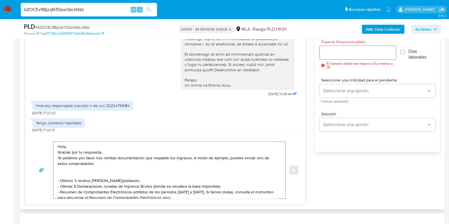
click at [94, 173] on textarea "Hola, Gracias por tu respuesta. Te pedimos por favor nos remitas documentación …" at bounding box center [168, 170] width 221 height 57
drag, startPoint x: 136, startPoint y: 180, endPoint x: 57, endPoint y: 179, distance: 79.2
click at [57, 179] on div "Hola, Gracias por tu respuesta. Te pedimos por favor nos remitas documentación …" at bounding box center [167, 170] width 229 height 57
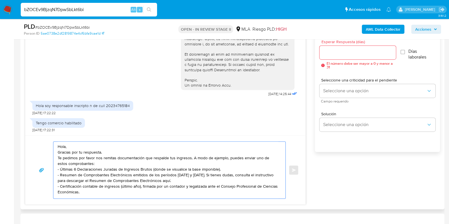
drag, startPoint x: 188, startPoint y: 175, endPoint x: 173, endPoint y: 174, distance: 15.1
click at [173, 174] on textarea "Hola, Gracias por tu respuesta. Te pedimos por favor nos remitas documentación …" at bounding box center [168, 170] width 221 height 57
click at [160, 181] on textarea "Hola, Gracias por tu respuesta. Te pedimos por favor nos remitas documentación …" at bounding box center [168, 170] width 221 height 57
paste textarea "[URL][DOMAIN_NAME]"
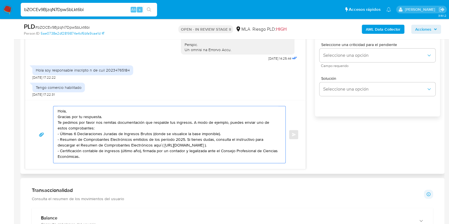
click at [70, 157] on textarea "Hola, Gracias por tu respuesta. Te pedimos por favor nos remitas documentación …" at bounding box center [168, 134] width 221 height 57
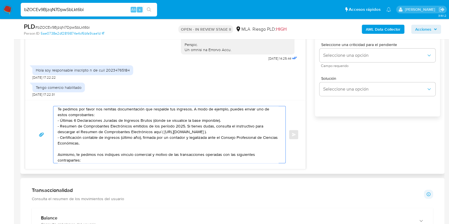
scroll to position [19, 0]
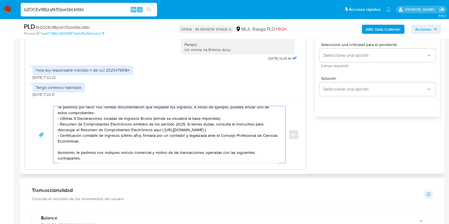
paste textarea "- Lautaro Ezequiel Coronel - CUIT 20437813230"
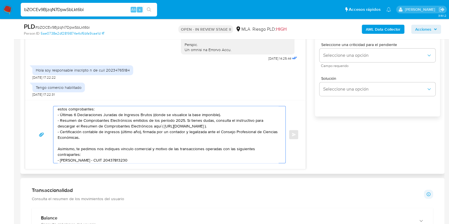
scroll to position [25, 0]
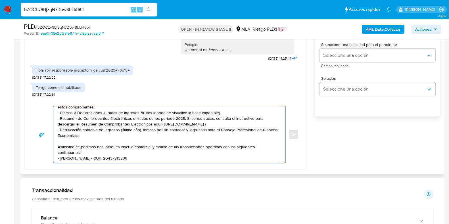
paste textarea "- Jesus Antonio Freites Mejias"
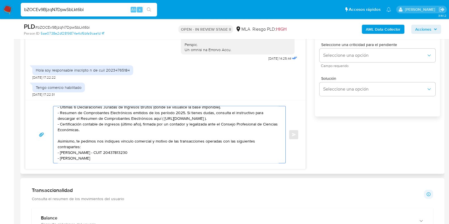
scroll to position [36, 0]
click at [63, 147] on textarea "Hola, Gracias por tu respuesta. Te pedimos por favor nos remitas documentación …" at bounding box center [168, 134] width 221 height 57
click at [59, 157] on textarea "Hola, Gracias por tu respuesta. Te pedimos por favor nos remitas documentación …" at bounding box center [168, 134] width 221 height 57
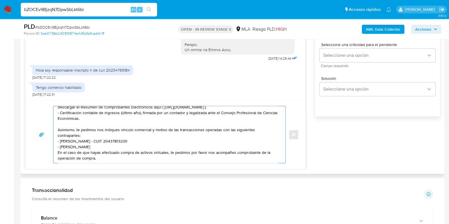
scroll to position [215, 0]
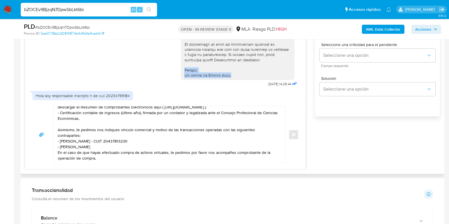
drag, startPoint x: 180, startPoint y: 80, endPoint x: 236, endPoint y: 85, distance: 55.9
copy div "Saludos. El equipo de Mercado Pago."
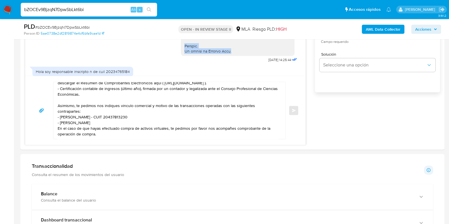
scroll to position [390, 0]
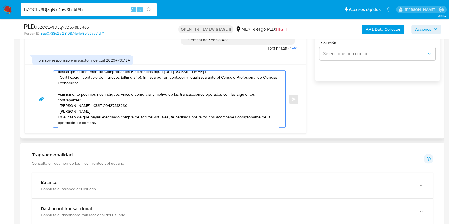
click at [65, 120] on textarea "Hola, Gracias por tu respuesta. Te pedimos por favor nos remitas documentación …" at bounding box center [168, 99] width 221 height 57
paste textarea "Saludos. El equipo de Mercado Pago."
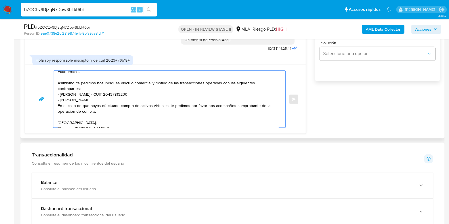
scroll to position [53, 0]
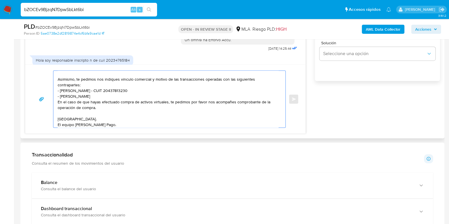
click at [58, 115] on textarea "Hola, Gracias por tu respuesta. Te pedimos por favor nos remitas documentación …" at bounding box center [168, 99] width 221 height 57
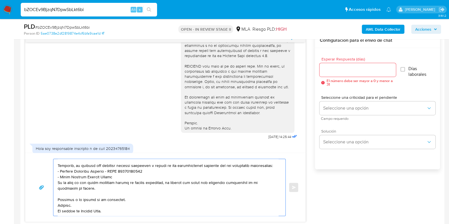
scroll to position [284, 0]
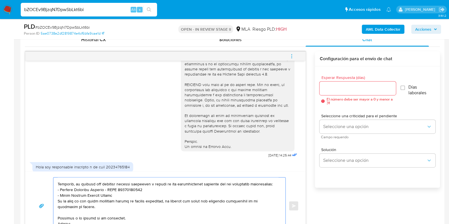
type textarea "Hola, Gracias por tu respuesta. Te pedimos por favor nos remitas documentación …"
click at [336, 91] on div at bounding box center [357, 88] width 76 height 14
click at [336, 87] on input "Esperar Respuesta (días)" at bounding box center [357, 88] width 76 height 7
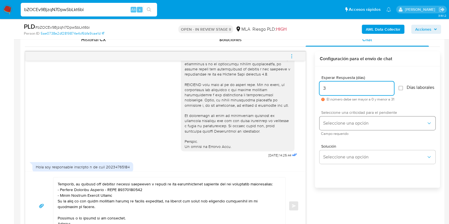
type input "3"
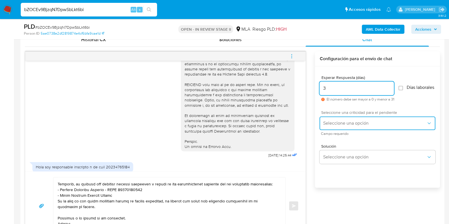
click at [353, 124] on span "Seleccione una opción" at bounding box center [374, 123] width 103 height 6
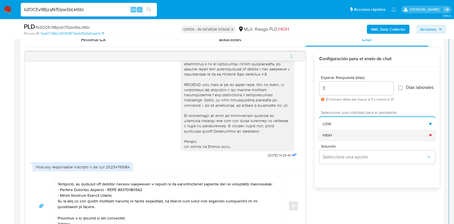
click at [350, 139] on div "HIGH" at bounding box center [376, 134] width 107 height 11
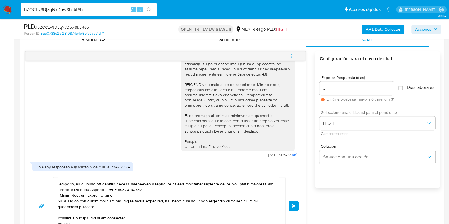
click at [292, 206] on span "Enviar" at bounding box center [294, 205] width 4 height 3
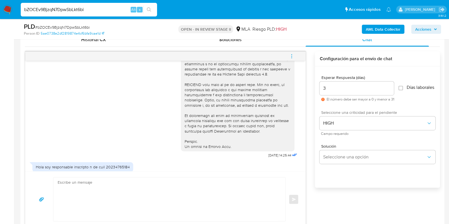
scroll to position [406, 0]
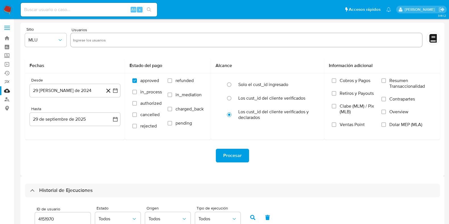
select select "10"
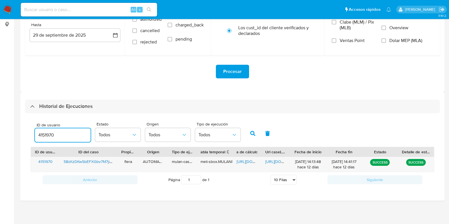
click at [37, 137] on input "4151970" at bounding box center [63, 134] width 56 height 7
click at [47, 133] on input "4151970" at bounding box center [63, 134] width 56 height 7
type input "270099376"
click at [251, 133] on icon "button" at bounding box center [252, 133] width 5 height 5
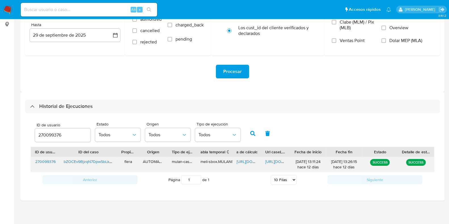
click at [236, 158] on div "[URL][DOMAIN_NAME]" at bounding box center [247, 164] width 29 height 15
click at [241, 160] on span "[URL][DOMAIN_NAME]" at bounding box center [255, 162] width 39 height 6
click at [281, 162] on span "[URL][DOMAIN_NAME]" at bounding box center [284, 162] width 39 height 6
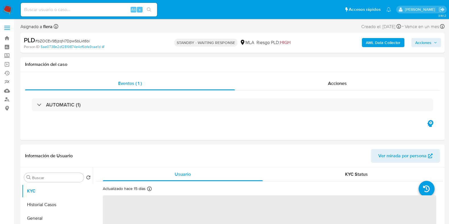
select select "10"
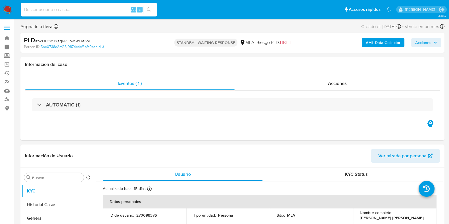
click at [83, 9] on input at bounding box center [89, 9] width 136 height 7
paste input "eYHEtCzLSaptOF42How9JYjA"
type input "eYHEtCzLSaptOF42How9JYjA"
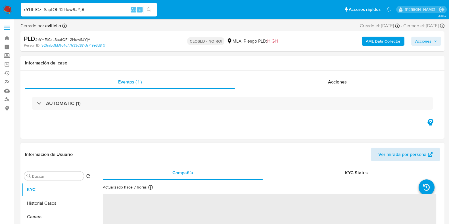
select select "10"
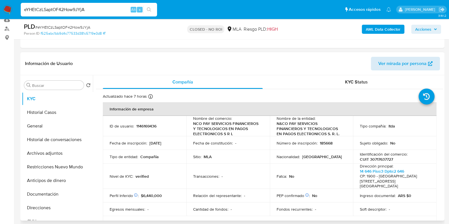
scroll to position [35, 0]
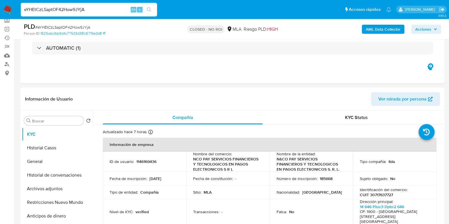
click at [75, 9] on input "eYHEtCzLSaptOF42How9JYjA" at bounding box center [89, 9] width 136 height 7
paste input "KWmSp23KoaH5fjNttUQN3s6f"
type input "KWmSp23KoaH5fjNttUQN3s6f"
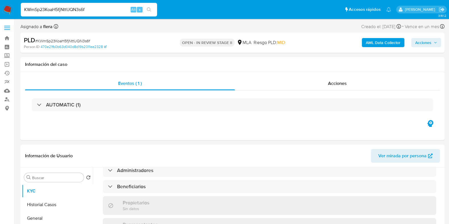
scroll to position [142, 0]
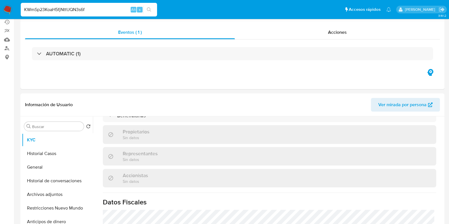
select select "10"
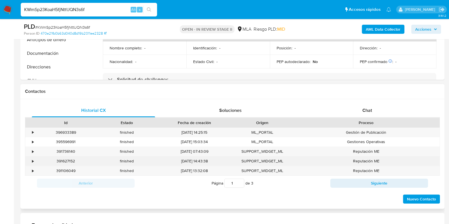
scroll to position [332, 0]
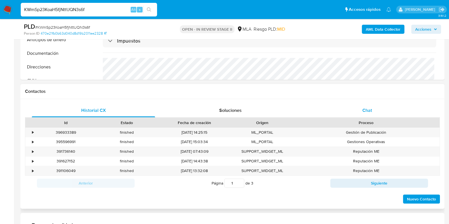
click at [369, 112] on span "Chat" at bounding box center [367, 110] width 10 height 7
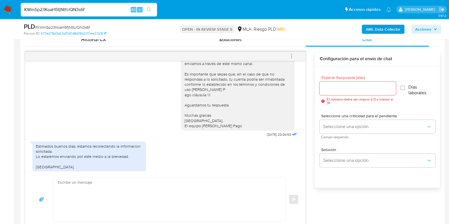
scroll to position [343, 0]
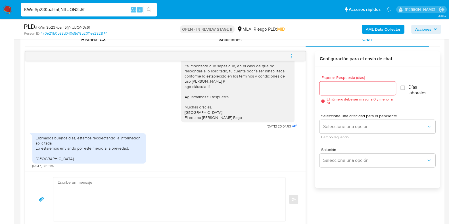
click at [71, 8] on input "KWmSp23KoaH5fjNttUQN3s6f" at bounding box center [89, 9] width 136 height 7
paste input "iLQL8o2bHxpTHBZ5luxur3lB"
type input "iLQL8o2bHxpTHBZ5luxur3lB"
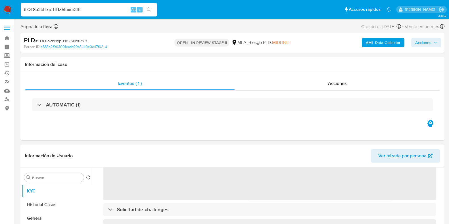
scroll to position [142, 0]
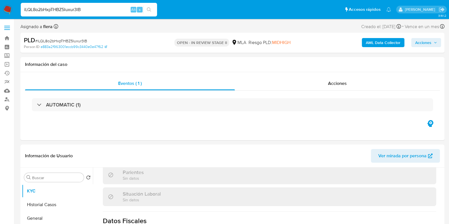
select select "10"
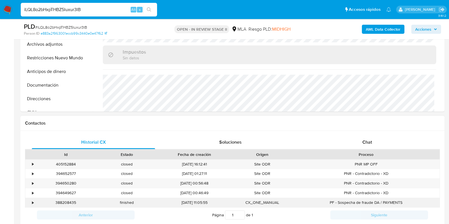
scroll to position [213, 0]
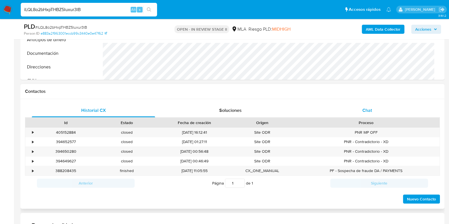
click at [368, 108] on span "Chat" at bounding box center [367, 110] width 10 height 7
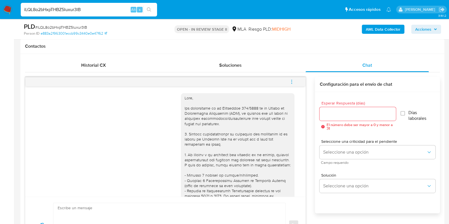
scroll to position [142, 0]
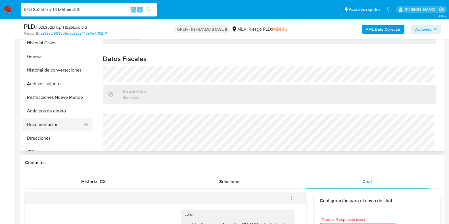
click at [38, 127] on button "Documentación" at bounding box center [55, 125] width 66 height 14
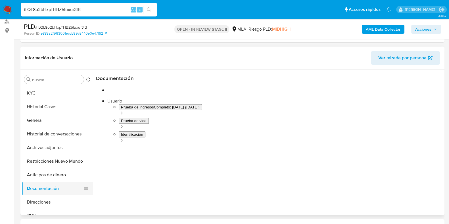
scroll to position [71, 0]
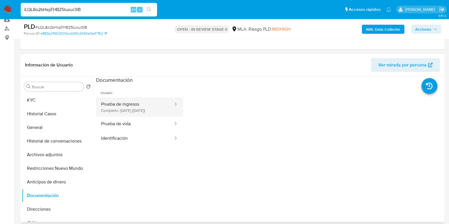
click at [131, 110] on button "Prueba de ingresos Completo: [DATE] ([DATE])" at bounding box center [135, 106] width 78 height 19
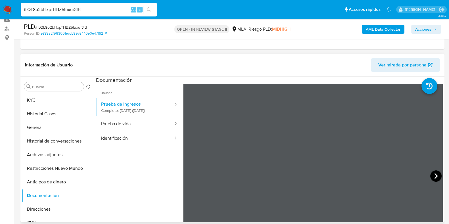
click at [434, 173] on icon at bounding box center [435, 176] width 3 height 6
click at [432, 175] on icon at bounding box center [435, 175] width 11 height 11
click at [44, 99] on button "KYC" at bounding box center [55, 100] width 66 height 14
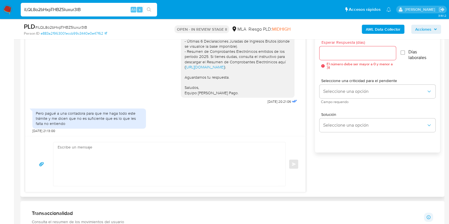
scroll to position [319, 0]
click at [100, 162] on textarea at bounding box center [168, 164] width 221 height 44
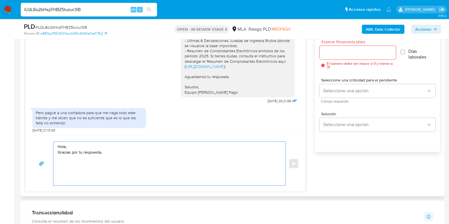
paste textarea "A modo de ejemplo, puedes enviar uno de estos comprobantes: - Últimos 3 recibos…"
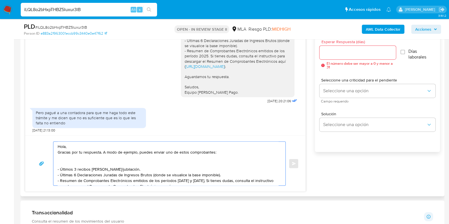
scroll to position [8, 0]
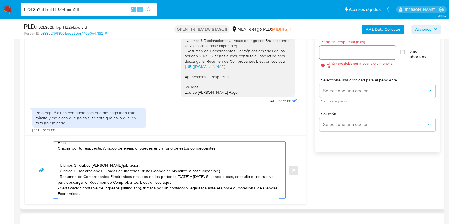
click at [60, 156] on textarea "Hola, Gracias por tu respuesta. A modo de ejemplo, puedes enviar uno de estos c…" at bounding box center [168, 170] width 221 height 57
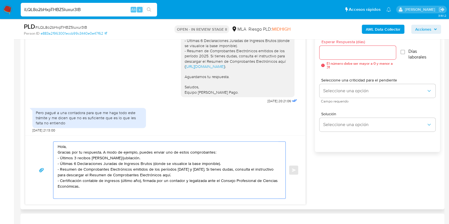
scroll to position [0, 0]
drag, startPoint x: 130, startPoint y: 159, endPoint x: 49, endPoint y: 159, distance: 80.3
click at [49, 159] on div "Hola, Gracias por tu respuesta. A modo de ejemplo, puedes enviar uno de estos c…" at bounding box center [165, 169] width 267 height 56
click at [102, 153] on textarea "Hola, Gracias por tu respuesta. A modo de ejemplo, puedes enviar uno de estos c…" at bounding box center [168, 169] width 221 height 55
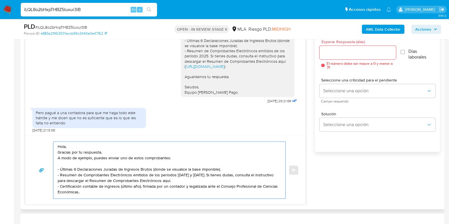
click at [62, 164] on textarea "Hola, Gracias por tu respuesta. A modo de ejemplo, puedes enviar uno de estos c…" at bounding box center [168, 170] width 221 height 57
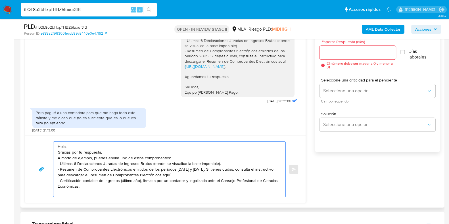
drag, startPoint x: 161, startPoint y: 175, endPoint x: 56, endPoint y: 170, distance: 105.2
click at [56, 170] on div "Hola, Gracias por tu respuesta. A modo de ejemplo, puedes enviar uno de estos c…" at bounding box center [167, 169] width 229 height 55
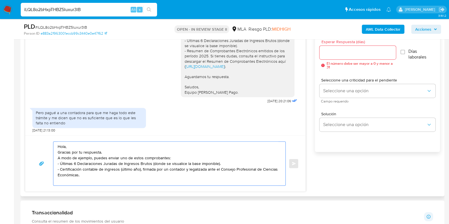
click at [72, 180] on textarea "Hola, Gracias por tu respuesta. A modo de ejemplo, puedes enviar uno de estos c…" at bounding box center [168, 164] width 221 height 44
paste textarea "Tené en cuenta que, además de los ejemplos mencionados, podés adjuntar voluntar…"
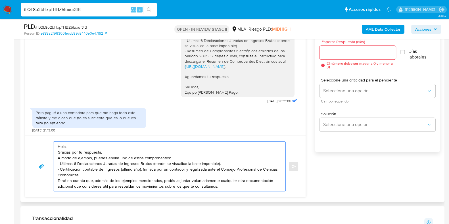
drag, startPoint x: 81, startPoint y: 173, endPoint x: 53, endPoint y: 170, distance: 28.9
click at [53, 170] on div "Hola, Gracias por tu respuesta. A modo de ejemplo, puedes enviar uno de estos c…" at bounding box center [169, 166] width 233 height 50
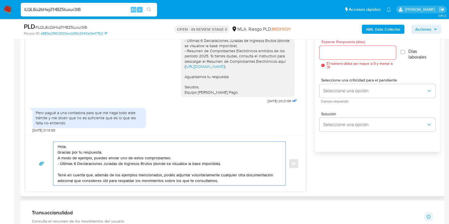
drag, startPoint x: 174, startPoint y: 158, endPoint x: 119, endPoint y: 159, distance: 55.1
click at [119, 159] on textarea "Hola, Gracias por tu respuesta. A modo de ejemplo, puedes enviar uno de estos c…" at bounding box center [168, 164] width 221 height 44
click at [112, 167] on textarea "Hola, Gracias por tu respuesta. A modo de ejemplo, puedes enviar: - Últimas 6 D…" at bounding box center [168, 164] width 221 height 44
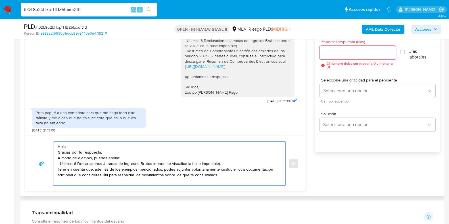
click at [119, 170] on textarea "Hola, Gracias por tu respuesta. A modo de ejemplo, puedes enviar: - Últimas 6 D…" at bounding box center [168, 164] width 221 height 44
click at [153, 169] on textarea "Hola, Gracias por tu respuesta. A modo de ejemplo, puedes enviar: - Últimas 6 D…" at bounding box center [168, 164] width 221 height 44
click at [156, 179] on textarea "Hola, Gracias por tu respuesta. A modo de ejemplo, puedes enviar: - Últimas 6 D…" at bounding box center [168, 164] width 221 height 44
click at [229, 177] on textarea "Hola, Gracias por tu respuesta. A modo de ejemplo, puedes enviar: - Últimas 6 D…" at bounding box center [168, 164] width 221 height 44
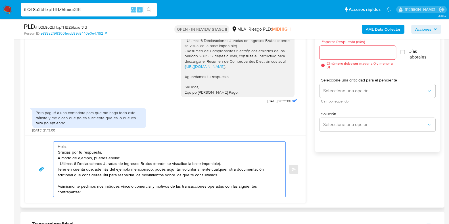
scroll to position [2, 0]
paste textarea "[PERSON_NAME] - F 20384489053"
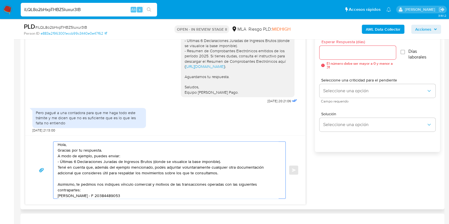
scroll to position [8, 0]
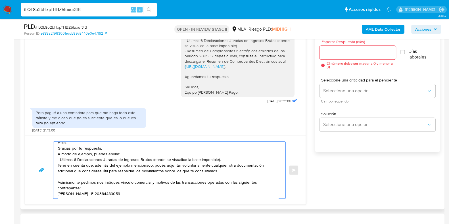
click at [103, 191] on textarea "Hola, Gracias por tu respuesta. A modo de ejemplo, puedes enviar: - Últimas 6 D…" at bounding box center [168, 170] width 221 height 57
click at [58, 189] on textarea "Hola, Gracias por tu respuesta. A modo de ejemplo, puedes enviar: - Últimas 6 D…" at bounding box center [168, 170] width 221 height 57
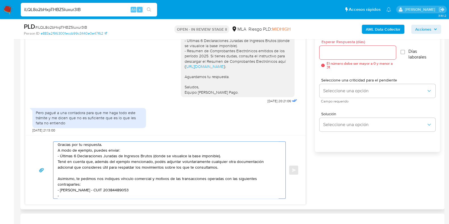
paste textarea "[PERSON_NAME] - CUIT 20255883934"
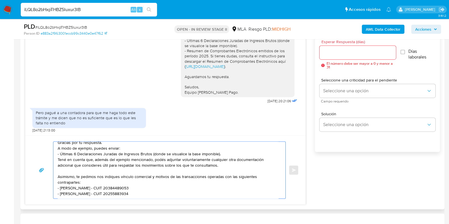
paste textarea "[PERSON_NAME] - CUIT 20255883934"
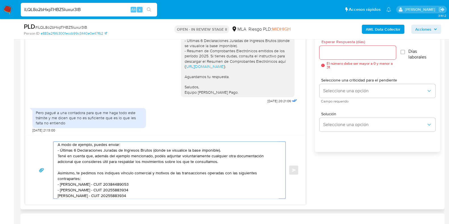
scroll to position [15, 0]
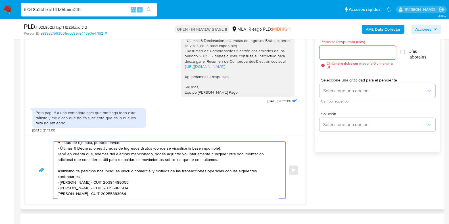
drag, startPoint x: 128, startPoint y: 194, endPoint x: 57, endPoint y: 192, distance: 71.6
click at [57, 192] on div "Hola, Gracias por tu respuesta. A modo de ejemplo, puedes enviar: - Últimas 6 D…" at bounding box center [167, 170] width 229 height 57
paste textarea "[PERSON_NAME] Pungente - CUIT 27175103061"
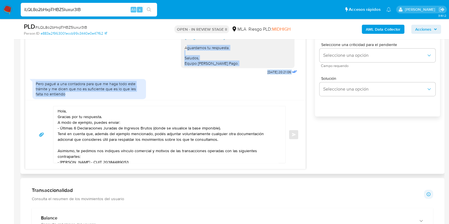
scroll to position [360, 0]
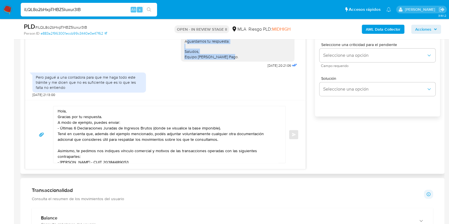
drag, startPoint x: 179, startPoint y: 76, endPoint x: 224, endPoint y: 57, distance: 48.8
click at [224, 57] on div "Hola Daiana, Gracias por tu respuesta. Recibimos la documentación enviada pero …" at bounding box center [237, 18] width 107 height 83
copy div "Aguardamos tu respuesta. Saludos, Equipo de Mercado Pago."
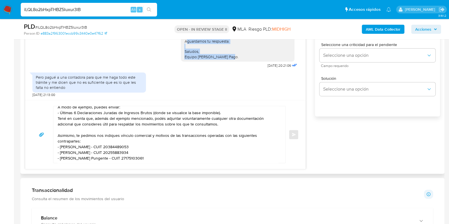
scroll to position [426, 0]
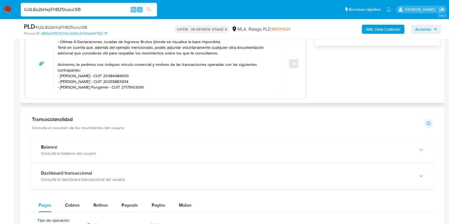
click at [149, 94] on div "Hola, Gracias por tu respuesta. A modo de ejemplo, puedes enviar: - Últimas 6 D…" at bounding box center [165, 63] width 280 height 69
click at [150, 85] on textarea "Hola, Gracias por tu respuesta. A modo de ejemplo, puedes enviar: - Últimas 6 D…" at bounding box center [168, 63] width 221 height 57
paste textarea "Aguardamos tu respuesta. Saludos, Equipo de Mercado Pago."
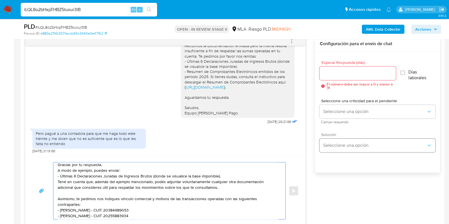
scroll to position [248, 0]
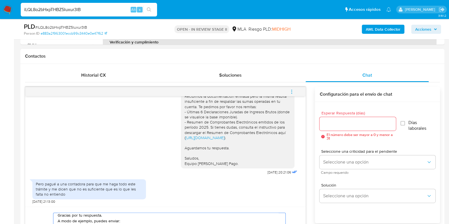
type textarea "Hola, Gracias por tu respuesta. A modo de ejemplo, puedes enviar: - Últimas 6 D…"
click at [336, 124] on input "Esperar Respuesta (días)" at bounding box center [357, 123] width 76 height 7
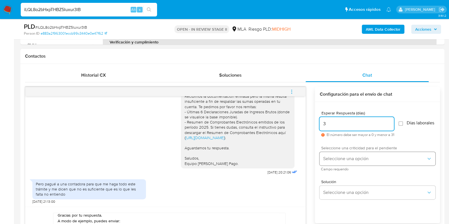
type input "3"
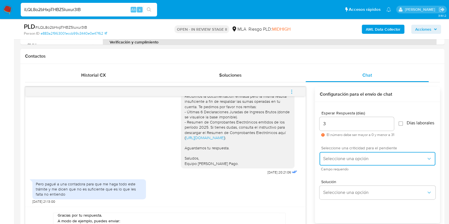
click at [343, 162] on span "Seleccione una opción" at bounding box center [374, 159] width 103 height 6
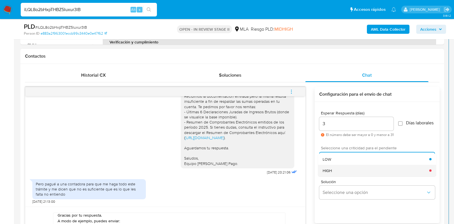
click at [343, 175] on div "HIGH" at bounding box center [376, 170] width 107 height 11
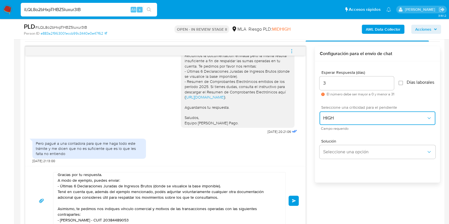
scroll to position [319, 0]
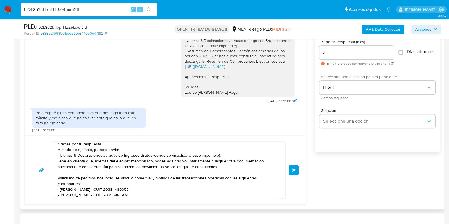
click at [290, 172] on button "Enviar" at bounding box center [293, 170] width 10 height 10
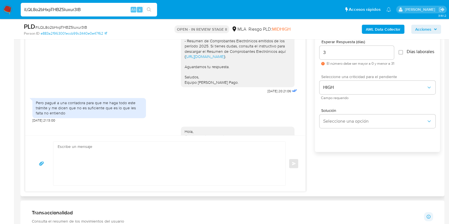
scroll to position [485, 0]
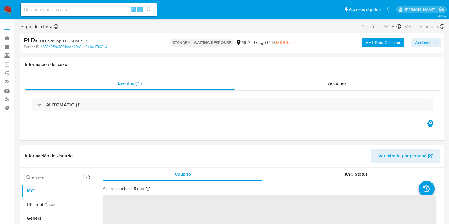
select select "10"
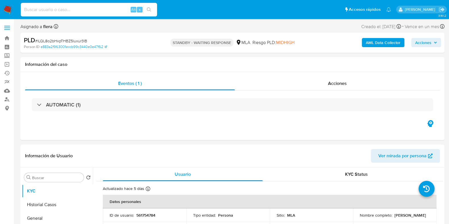
click at [68, 11] on input at bounding box center [89, 9] width 136 height 7
paste input "zRVfdRPgT8c3ZVNiL7m3iziv"
type input "zRVfdRPgT8c3ZVNiL7m3iziv"
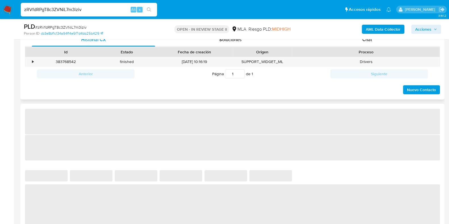
select select "10"
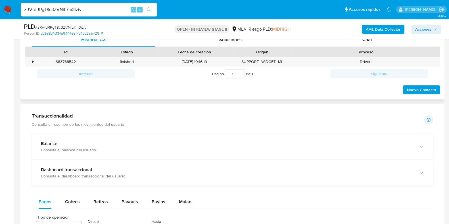
scroll to position [248, 0]
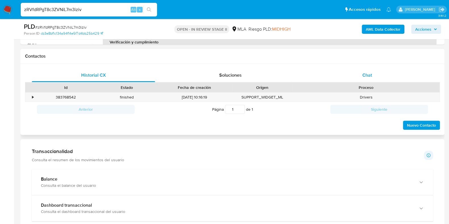
click at [369, 72] on span "Chat" at bounding box center [367, 75] width 10 height 7
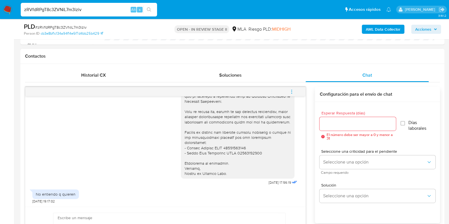
scroll to position [509, 0]
click at [99, 10] on input "zRVfdRPgT8c3ZVNiL7m3iziv" at bounding box center [89, 9] width 136 height 7
click at [67, 8] on input "zRVfdRPgT8c3ZVNiL7m3iziv" at bounding box center [89, 9] width 136 height 7
paste input "Abb6kRBUaZf6wTdWYet4c5K"
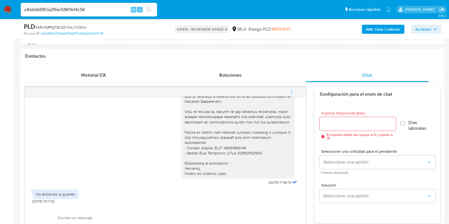
type input "zAbb6kRBUaZf6wTdWYet4c5K"
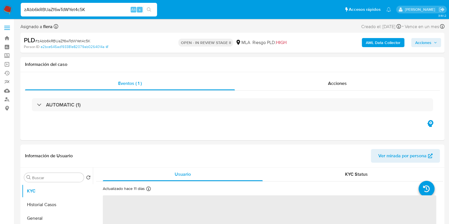
select select "10"
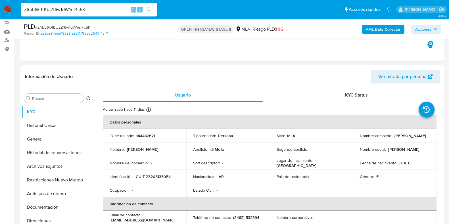
scroll to position [142, 0]
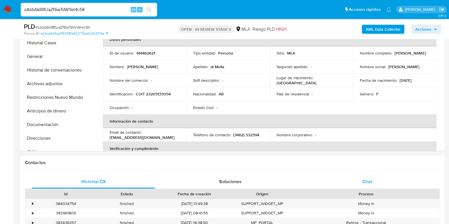
click at [366, 180] on span "Chat" at bounding box center [367, 181] width 10 height 7
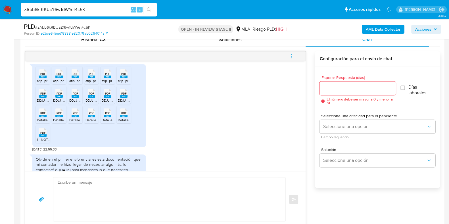
scroll to position [517, 0]
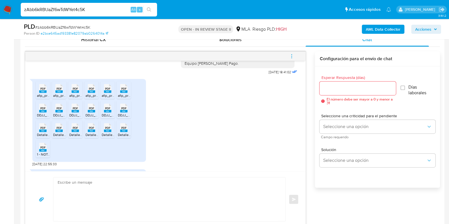
click at [41, 91] on span "PDF" at bounding box center [42, 89] width 5 height 4
click at [57, 93] on rect at bounding box center [58, 91] width 7 height 3
drag, startPoint x: 72, startPoint y: 103, endPoint x: 85, endPoint y: 102, distance: 13.4
click at [72, 93] on icon "PDF" at bounding box center [75, 88] width 7 height 10
click at [89, 93] on rect at bounding box center [91, 91] width 7 height 3
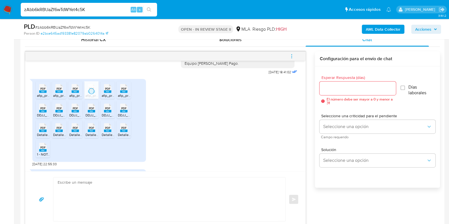
click at [106, 93] on rect at bounding box center [107, 91] width 7 height 3
click at [118, 93] on div "PDF PDF" at bounding box center [124, 87] width 12 height 11
click at [46, 112] on rect at bounding box center [42, 111] width 7 height 3
click at [62, 112] on rect at bounding box center [58, 111] width 7 height 3
click at [69, 113] on div "PDF PDF" at bounding box center [75, 107] width 12 height 11
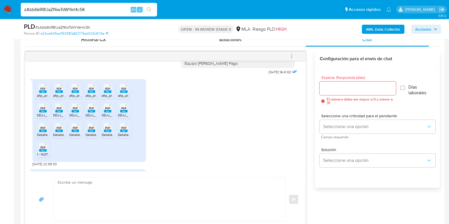
click at [92, 110] on span "PDF" at bounding box center [91, 108] width 5 height 4
click at [108, 110] on span "PDF" at bounding box center [107, 108] width 5 height 4
click at [133, 119] on ul "PDF PDF afip_presentacion_IIBB 07.2025.pdf PDF PDF afip_presentacion_IIBB 04.20…" at bounding box center [89, 120] width 107 height 78
click at [128, 113] on div "PDF PDF" at bounding box center [124, 107] width 12 height 11
click at [41, 130] on span "PDF" at bounding box center [42, 128] width 5 height 4
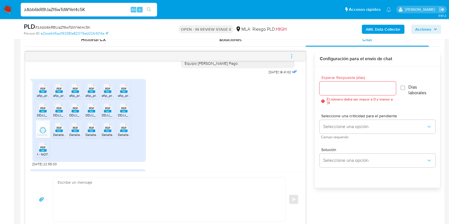
click at [54, 133] on div "PDF PDF" at bounding box center [59, 127] width 12 height 11
click at [77, 137] on span "DetallePresentacion_ IIBB 08.2025.pdf" at bounding box center [98, 134] width 59 height 5
click at [88, 132] on rect at bounding box center [91, 130] width 7 height 3
click at [109, 132] on rect at bounding box center [107, 130] width 7 height 3
drag, startPoint x: 123, startPoint y: 140, endPoint x: 114, endPoint y: 143, distance: 9.2
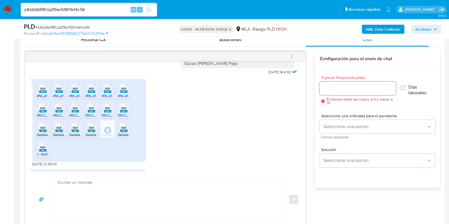
click at [123, 132] on rect at bounding box center [123, 130] width 7 height 3
click at [44, 157] on span "1 - NOTA DETALLE ACTIVIDAD.pdf" at bounding box center [62, 154] width 51 height 5
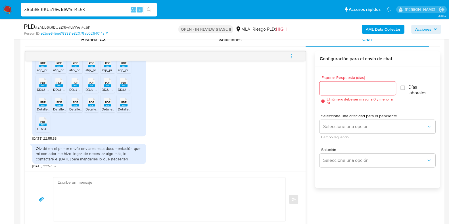
scroll to position [553, 0]
click at [131, 200] on textarea at bounding box center [168, 199] width 221 height 44
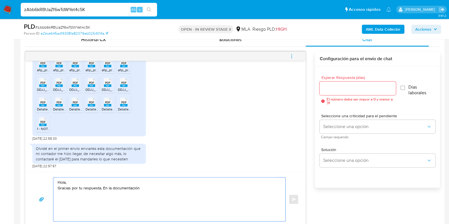
click at [143, 190] on textarea "Hola, Gracias por tu respuesta. En la documentación" at bounding box center [168, 199] width 221 height 44
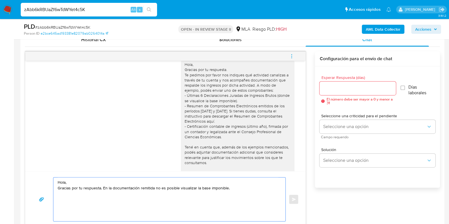
scroll to position [390, 0]
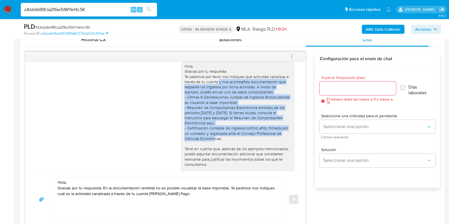
drag, startPoint x: 213, startPoint y: 93, endPoint x: 232, endPoint y: 147, distance: 57.1
click at [232, 147] on div "Hola, Gracias por tu respuesta. Te pedimos por favor nos indiques qué actividad…" at bounding box center [237, 128] width 107 height 129
copy div "y nos acompañes documentación que respalde los ingresos por dicha actividad. A …"
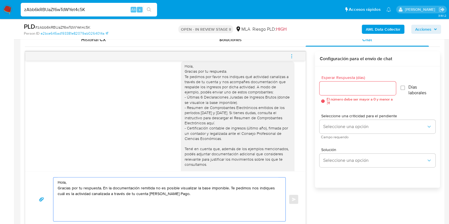
click at [184, 193] on textarea "Hola, Gracias por tu respuesta. En la documentación remitida no es posible visu…" at bounding box center [168, 199] width 221 height 44
paste textarea "y nos acompañes documentación que respalde los ingresos por dicha actividad. A …"
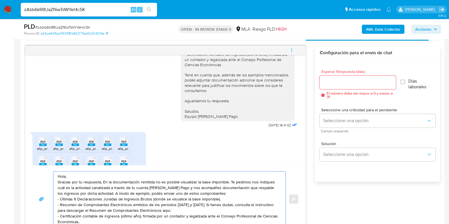
scroll to position [456, 0]
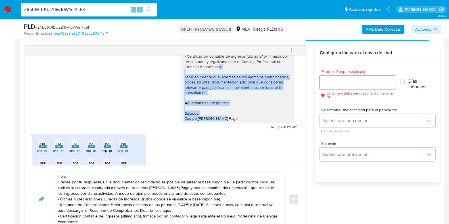
drag, startPoint x: 180, startPoint y: 86, endPoint x: 228, endPoint y: 128, distance: 64.2
click at [228, 121] on div "Hola, Gracias por tu respuesta. Te pedimos por favor nos indiques qué actividad…" at bounding box center [237, 56] width 107 height 129
copy div "Tené en cuenta que, además de los ejemplos mencionados, podés adjuntar document…"
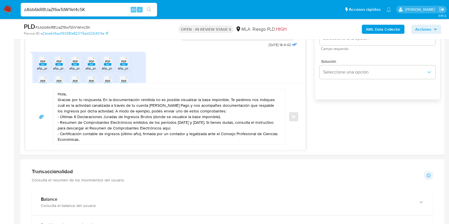
scroll to position [370, 0]
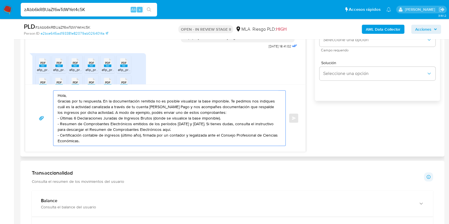
click at [100, 144] on textarea "Hola, Gracias por tu respuesta. En la documentación remitida no es posible visu…" at bounding box center [168, 118] width 221 height 55
paste textarea "Tené en cuenta que, además de los ejemplos mencionados, podés adjuntar document…"
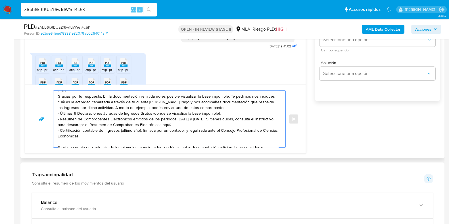
scroll to position [0, 0]
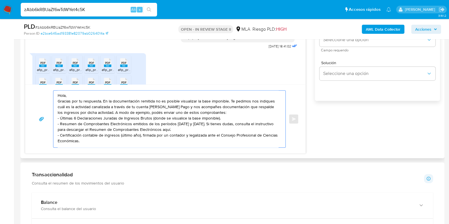
click at [250, 101] on textarea "Hola, Gracias por tu respuesta. En la documentación remitida no es posible visu…" at bounding box center [168, 119] width 221 height 57
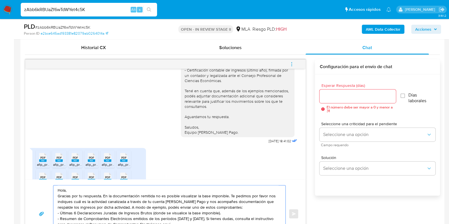
scroll to position [275, 0]
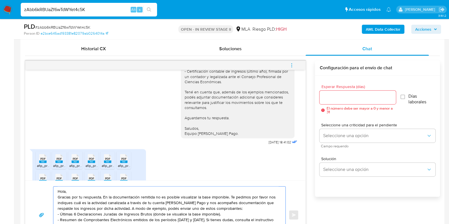
type textarea "Hola, Gracias por tu respuesta. En la documentación remitida no es posible visu…"
click at [325, 97] on input "Esperar Respuesta (días)" at bounding box center [357, 97] width 76 height 7
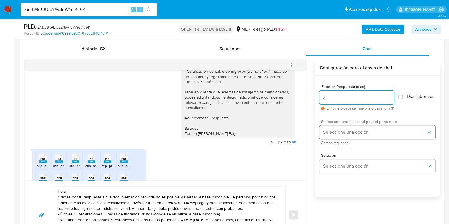
type input "2"
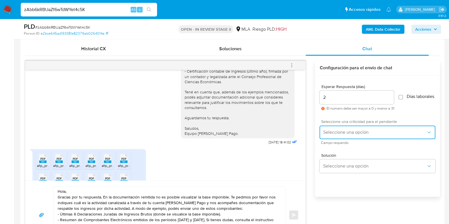
click at [330, 135] on span "Seleccione una opción" at bounding box center [374, 132] width 103 height 6
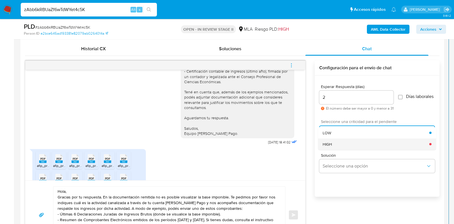
click at [329, 146] on span "HIGH" at bounding box center [327, 143] width 9 height 5
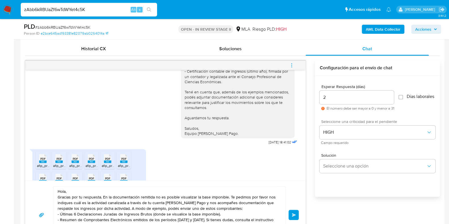
click at [295, 215] on span "Enviar" at bounding box center [294, 214] width 4 height 3
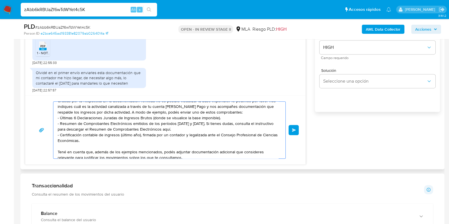
scroll to position [44, 0]
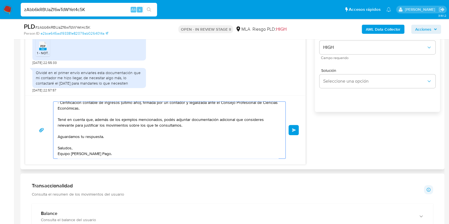
drag, startPoint x: 58, startPoint y: 106, endPoint x: 107, endPoint y: 161, distance: 73.8
click at [107, 161] on div "Hola, Gracias por tu respuesta. En la documentación remitida no es posible visu…" at bounding box center [165, 129] width 280 height 69
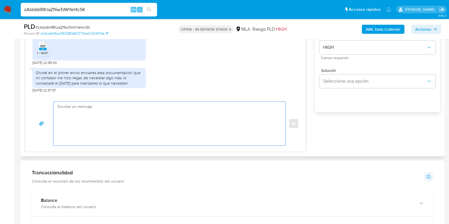
scroll to position [0, 0]
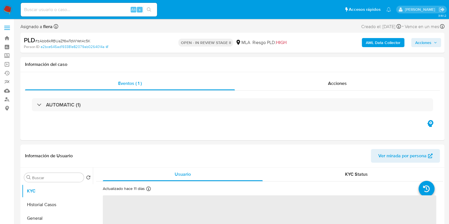
select select "10"
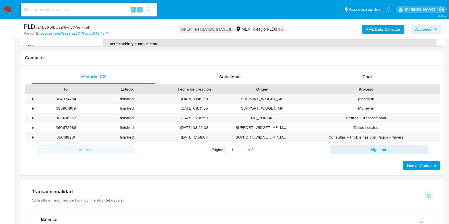
scroll to position [243, 0]
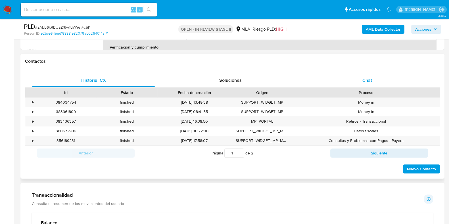
click at [369, 78] on span "Chat" at bounding box center [367, 80] width 10 height 7
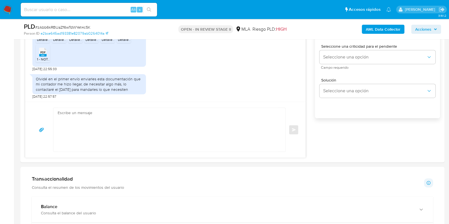
scroll to position [377, 0]
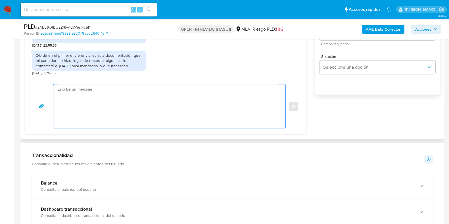
click at [102, 104] on textarea at bounding box center [168, 106] width 221 height 44
paste textarea "Hola, Gracias por tu respuesta. En la documentación remitida no es posible visu…"
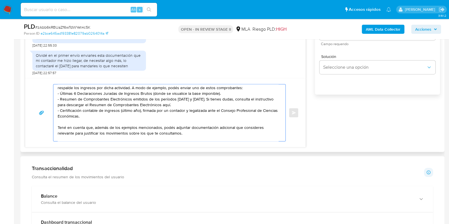
scroll to position [13, 0]
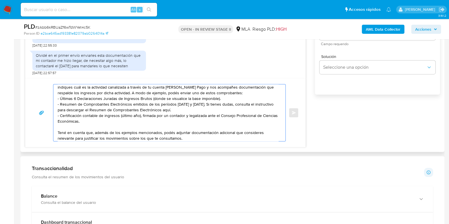
drag, startPoint x: 158, startPoint y: 104, endPoint x: 147, endPoint y: 105, distance: 10.8
click at [147, 105] on textarea "Hola, Gracias por tu respuesta. En la documentación remitida no es posible visu…" at bounding box center [168, 112] width 221 height 57
drag, startPoint x: 176, startPoint y: 103, endPoint x: 161, endPoint y: 104, distance: 15.1
click at [161, 104] on textarea "Hola, Gracias por tu respuesta. En la documentación remitida no es posible visu…" at bounding box center [168, 112] width 221 height 57
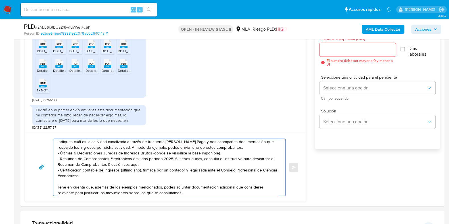
scroll to position [312, 0]
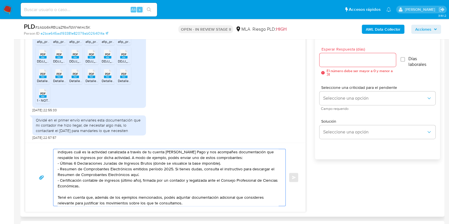
type textarea "Hola, Gracias por tu respuesta. En la documentación remitida no es posible visu…"
click at [338, 61] on input "Esperar Respuesta (días)" at bounding box center [357, 59] width 76 height 7
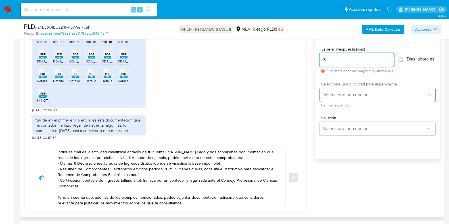
type input "3"
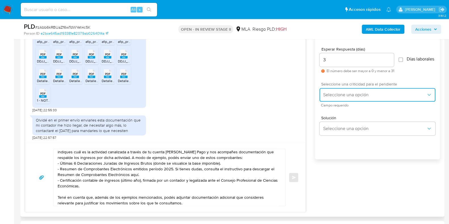
click at [342, 93] on button "Seleccione una opción" at bounding box center [377, 95] width 116 height 14
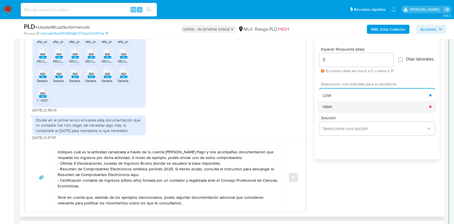
click at [334, 108] on div "HIGH" at bounding box center [376, 106] width 107 height 11
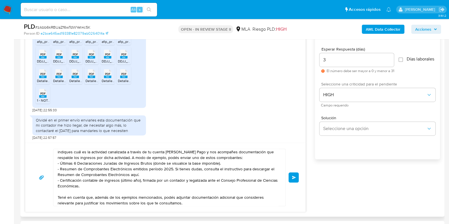
click at [296, 177] on span "Enviar" at bounding box center [294, 177] width 4 height 3
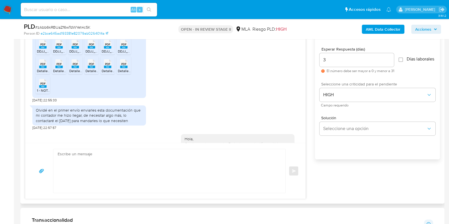
scroll to position [698, 0]
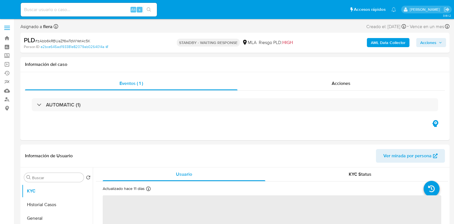
select select "10"
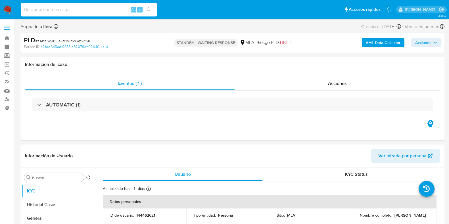
click at [97, 11] on input at bounding box center [89, 9] width 136 height 7
paste input "ycnb1tLieMLbbXnLmIqV0iaX"
type input "ycnb1tLieMLbbXnLmIqV0iaX"
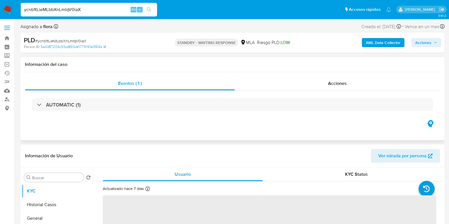
select select "10"
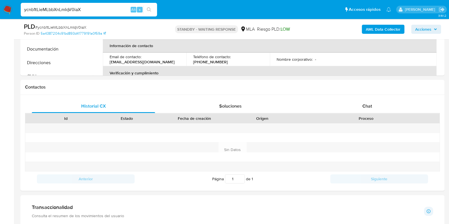
scroll to position [219, 0]
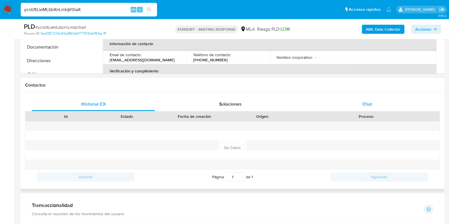
click at [372, 108] on div "Chat" at bounding box center [366, 104] width 123 height 14
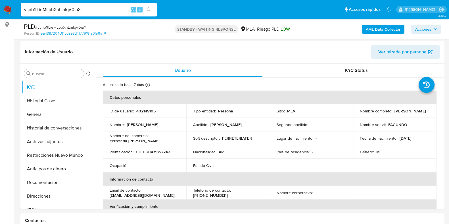
scroll to position [83, 0]
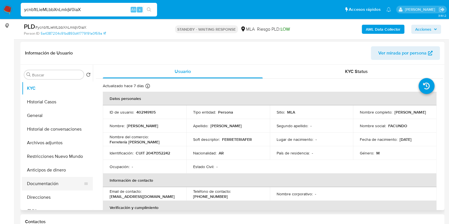
click at [52, 183] on button "Documentación" at bounding box center [55, 184] width 66 height 14
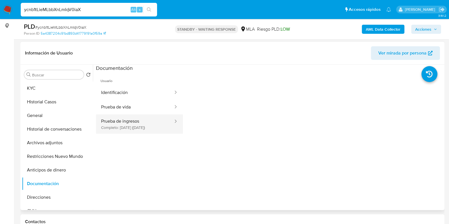
click at [125, 126] on button "Prueba de ingresos Completo: 15/04/2025 (hace 5 meses)" at bounding box center [135, 123] width 78 height 19
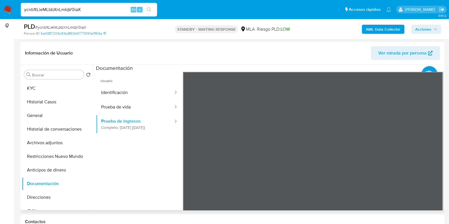
scroll to position [59, 0]
click at [65, 91] on button "KYC" at bounding box center [55, 88] width 66 height 14
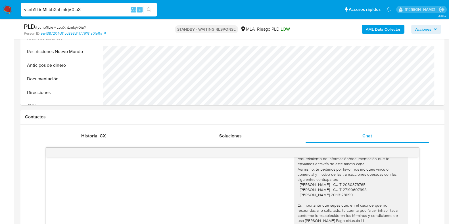
scroll to position [200, 0]
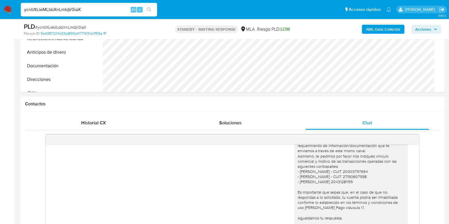
click at [79, 26] on span "# ycnb1tLieMLbbXnLmIqV0iaX" at bounding box center [60, 27] width 51 height 6
copy span "ycnb1tLieMLbbXnLmIqV0iaX"
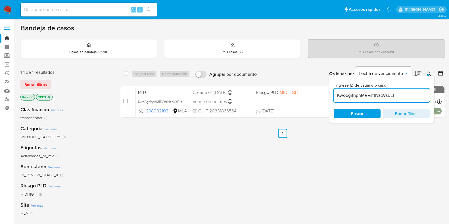
click at [359, 96] on input "Kwo6gifhpnMRVsftNzpVsBLf" at bounding box center [382, 95] width 96 height 7
paste input "ycnb1tLieMLbbXnLmIqV0iaX"
type input "ycnb1tLieMLbbXnLmIqV0iaX"
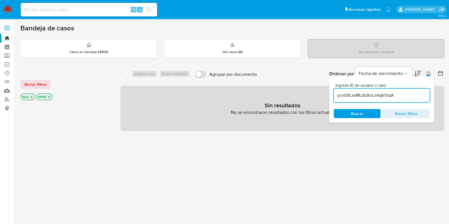
click at [50, 96] on icon "close-filter" at bounding box center [49, 97] width 2 height 2
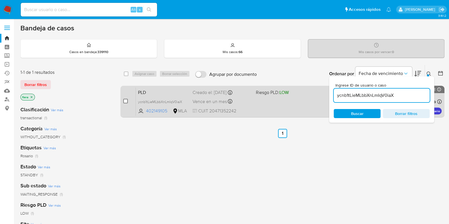
click at [125, 102] on input "checkbox" at bounding box center [125, 101] width 5 height 5
checkbox input "true"
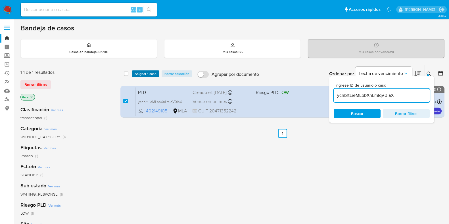
click at [153, 72] on span "Asignar 1 caso" at bounding box center [146, 74] width 22 height 6
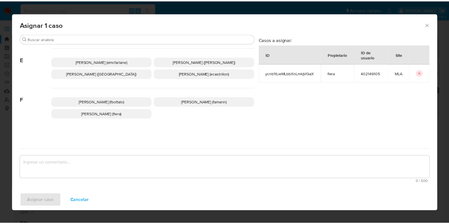
scroll to position [108, 0]
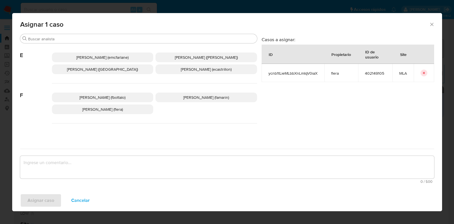
click at [107, 107] on span "[PERSON_NAME] (flera)" at bounding box center [102, 109] width 41 height 6
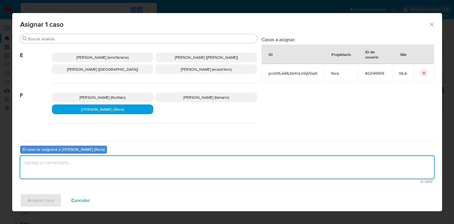
click at [99, 171] on textarea "assign-modal" at bounding box center [227, 167] width 414 height 23
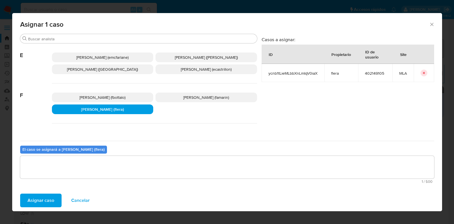
click at [38, 201] on span "Asignar caso" at bounding box center [41, 200] width 27 height 12
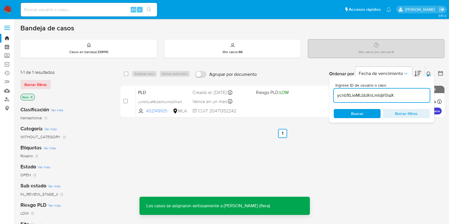
click at [170, 91] on span "PLD" at bounding box center [163, 91] width 50 height 7
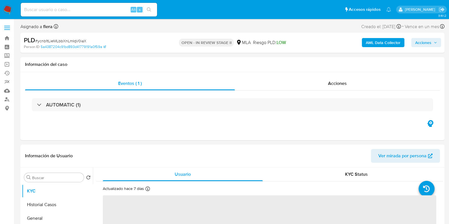
scroll to position [196, 0]
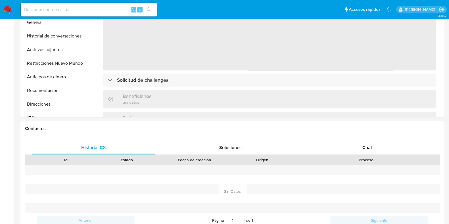
select select "10"
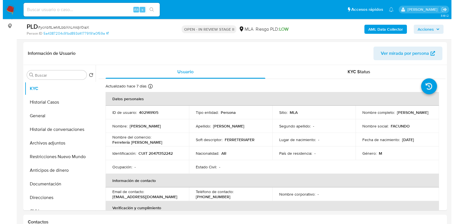
scroll to position [62, 0]
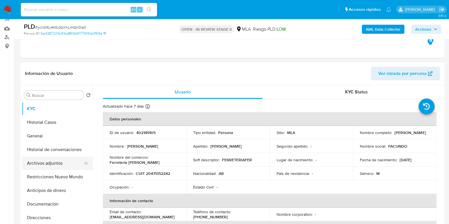
click at [53, 167] on button "Archivos adjuntos" at bounding box center [55, 163] width 66 height 14
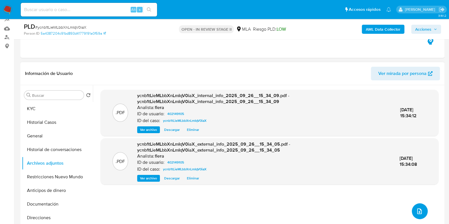
click at [420, 213] on button "upload-file" at bounding box center [420, 211] width 16 height 16
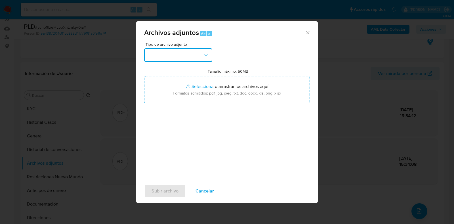
click at [210, 55] on button "button" at bounding box center [178, 55] width 68 height 14
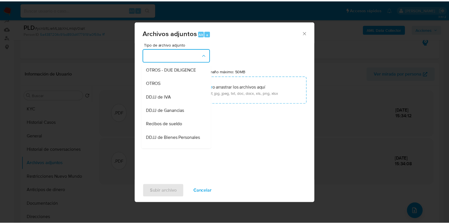
scroll to position [106, 0]
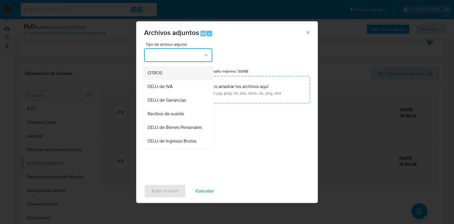
click at [162, 76] on span "OTROS" at bounding box center [155, 73] width 15 height 6
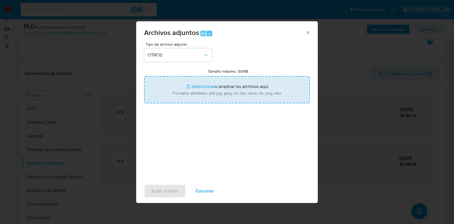
type input "C:\fakepath\Movimientos-Aladdin- Facundo Emanuel Fernandez.xlsx"
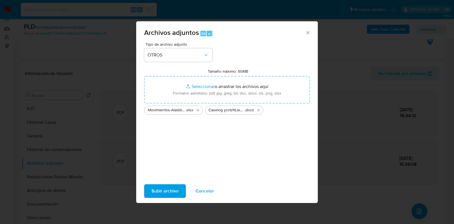
click at [158, 191] on span "Subir archivo" at bounding box center [165, 191] width 27 height 12
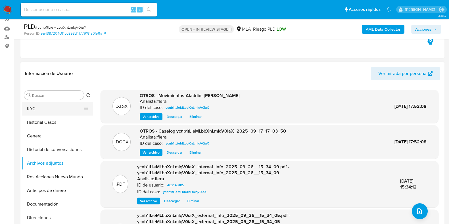
click at [59, 106] on button "KYC" at bounding box center [55, 109] width 66 height 14
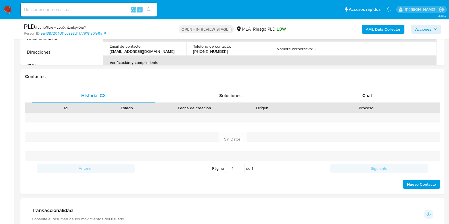
scroll to position [256, 0]
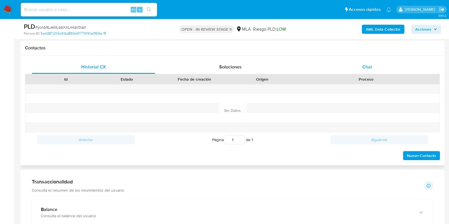
click at [364, 64] on span "Chat" at bounding box center [367, 67] width 10 height 7
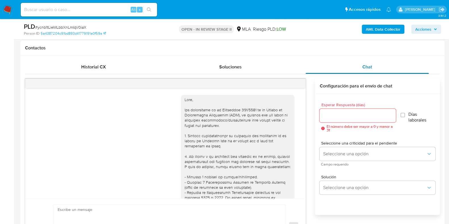
scroll to position [476, 0]
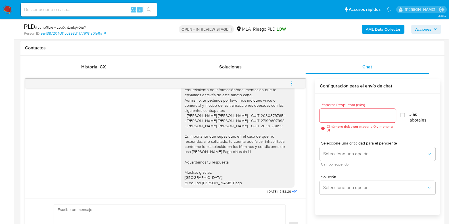
click at [289, 83] on icon "menu-action" at bounding box center [291, 83] width 5 height 5
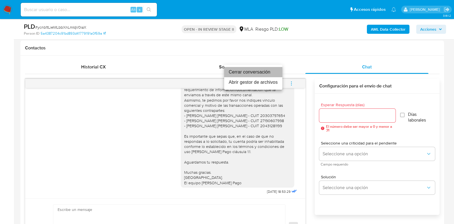
click at [258, 72] on li "Cerrar conversación" at bounding box center [253, 72] width 58 height 10
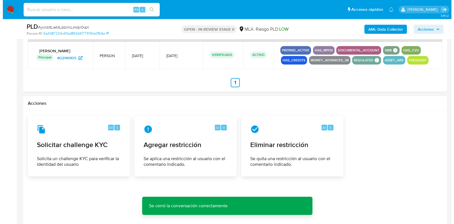
scroll to position [845, 0]
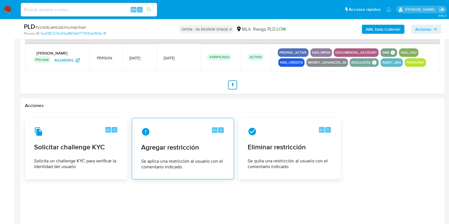
click at [166, 150] on span "Agregar restricción" at bounding box center [182, 147] width 83 height 9
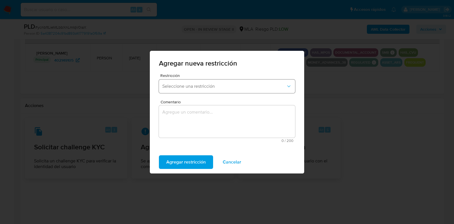
click at [213, 84] on span "Seleccione una restricción" at bounding box center [224, 86] width 124 height 6
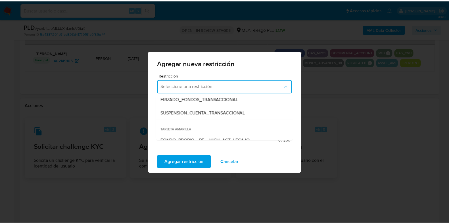
scroll to position [80, 0]
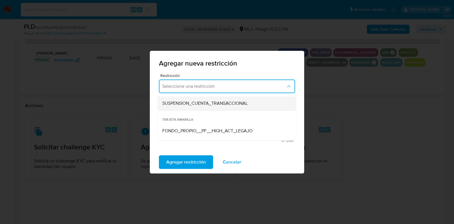
click at [231, 103] on span "SUSPENSION_CUENTA_TRANSACCIONAL" at bounding box center [204, 103] width 85 height 6
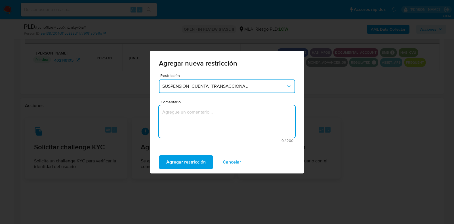
click at [223, 113] on textarea "Comentario" at bounding box center [227, 121] width 136 height 32
type textarea "AML"
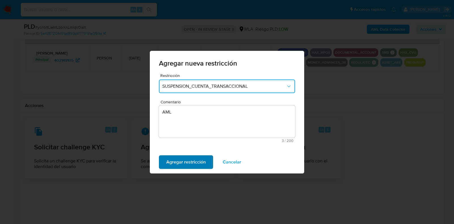
click at [188, 162] on span "Agregar restricción" at bounding box center [185, 162] width 39 height 12
click at [181, 161] on span "Confirmar" at bounding box center [176, 162] width 20 height 12
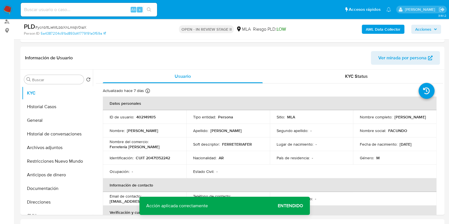
scroll to position [74, 0]
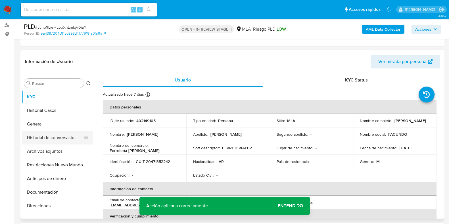
click at [44, 140] on button "Historial de conversaciones" at bounding box center [55, 138] width 66 height 14
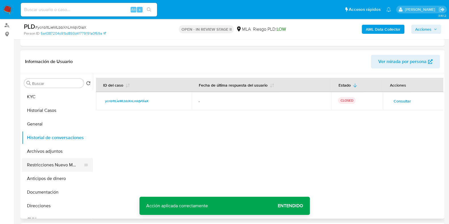
click at [43, 165] on button "Restricciones Nuevo Mundo" at bounding box center [55, 165] width 66 height 14
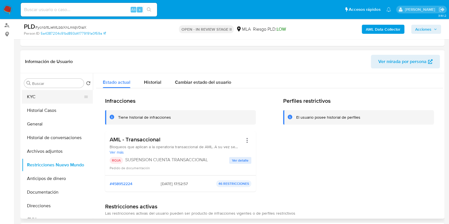
click at [40, 99] on button "KYC" at bounding box center [55, 97] width 66 height 14
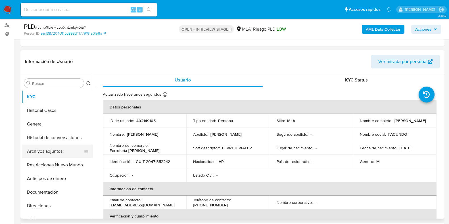
click at [45, 153] on button "Archivos adjuntos" at bounding box center [55, 152] width 66 height 14
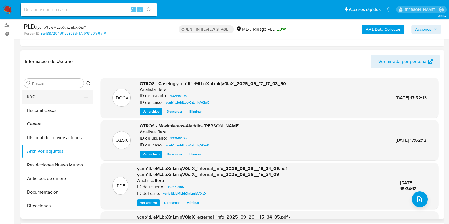
click at [52, 95] on button "KYC" at bounding box center [55, 97] width 66 height 14
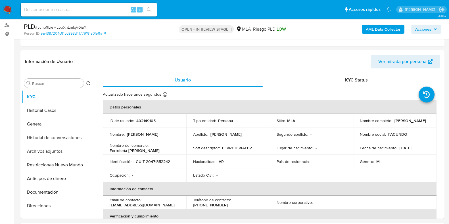
click at [429, 33] on span "Acciones" at bounding box center [423, 29] width 16 height 9
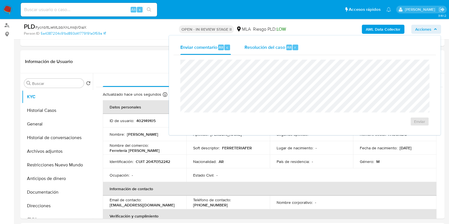
click at [288, 43] on div "Resolución del caso Alt r" at bounding box center [271, 47] width 54 height 15
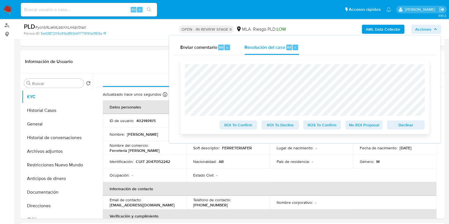
click at [417, 128] on span "Declinar" at bounding box center [406, 125] width 30 height 8
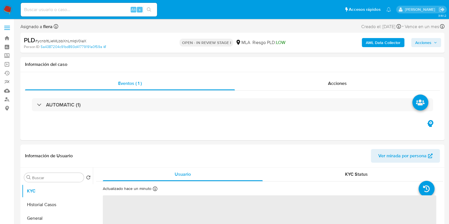
select select "10"
click at [429, 41] on span "Acciones" at bounding box center [423, 42] width 16 height 9
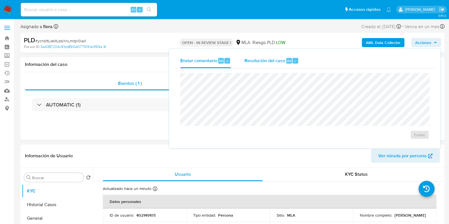
click at [282, 56] on div "Resolución del caso Alt r" at bounding box center [271, 60] width 54 height 15
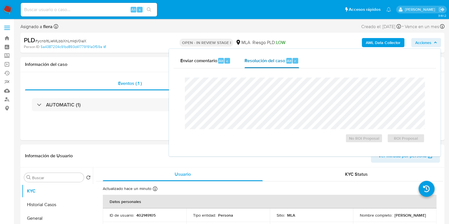
click at [282, 56] on div "Resolución del caso Alt r" at bounding box center [271, 60] width 54 height 15
click at [412, 137] on span "ROI Proposal" at bounding box center [406, 138] width 30 height 8
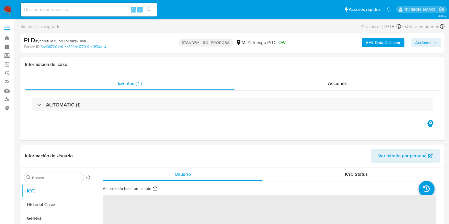
select select "10"
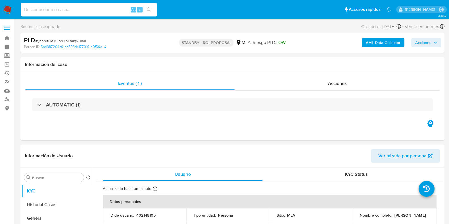
click at [84, 8] on input at bounding box center [89, 9] width 136 height 7
paste input "wiQPfPVz3ve52aNYcyf37x9e"
type input "wiQPfPVz3ve52aNYcyf37x9e"
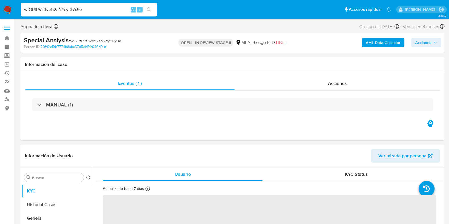
select select "10"
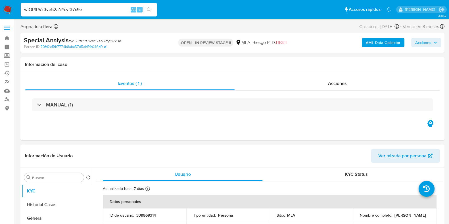
click at [148, 215] on p "339969314" at bounding box center [146, 215] width 20 height 5
copy p "339969314"
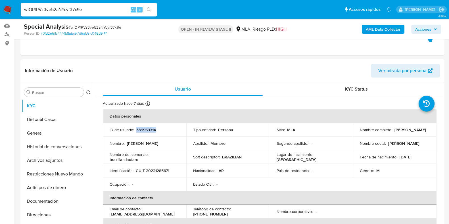
scroll to position [79, 0]
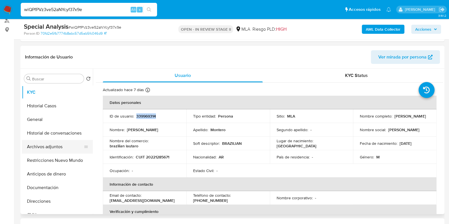
click at [53, 147] on button "Archivos adjuntos" at bounding box center [55, 147] width 66 height 14
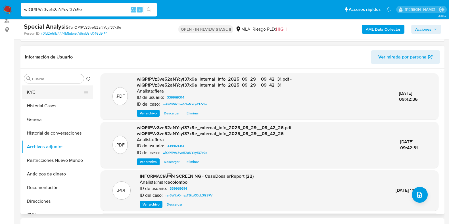
click at [35, 89] on button "KYC" at bounding box center [55, 92] width 66 height 14
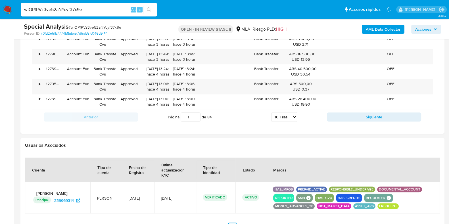
scroll to position [686, 0]
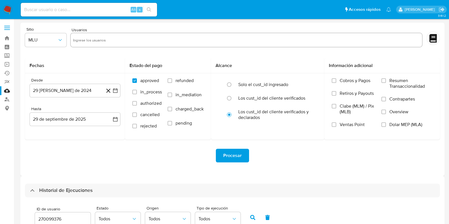
select select "10"
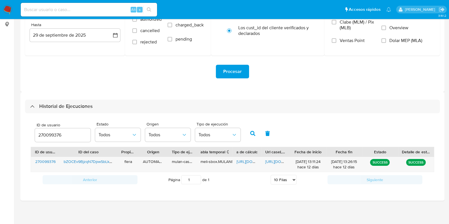
click at [51, 135] on input "270099376" at bounding box center [63, 134] width 56 height 7
type input "339969314"
click at [254, 135] on button "button" at bounding box center [252, 134] width 15 height 14
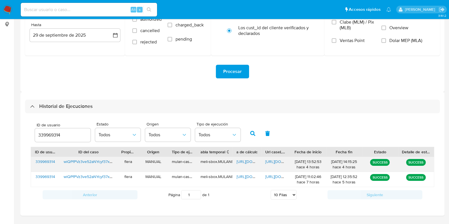
click at [249, 160] on span "[URL][DOMAIN_NAME]" at bounding box center [255, 162] width 39 height 6
click at [280, 161] on span "[URL][DOMAIN_NAME]" at bounding box center [284, 162] width 39 height 6
